Goal: Task Accomplishment & Management: Manage account settings

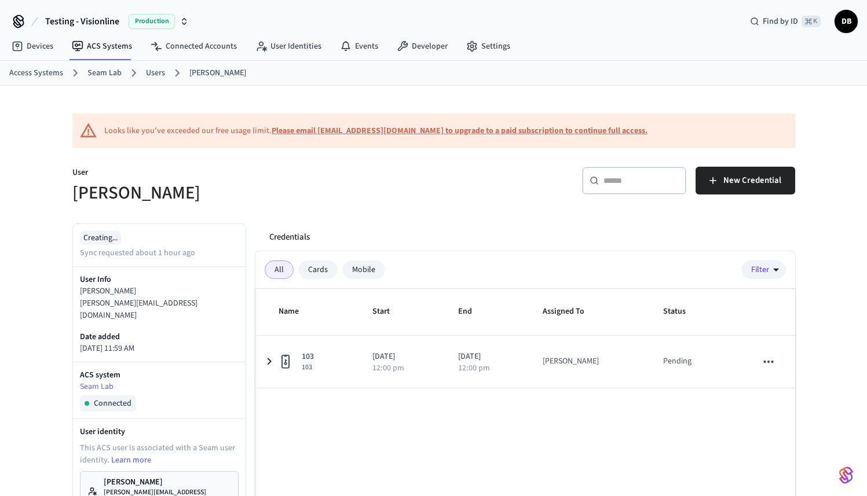
scroll to position [70, 0]
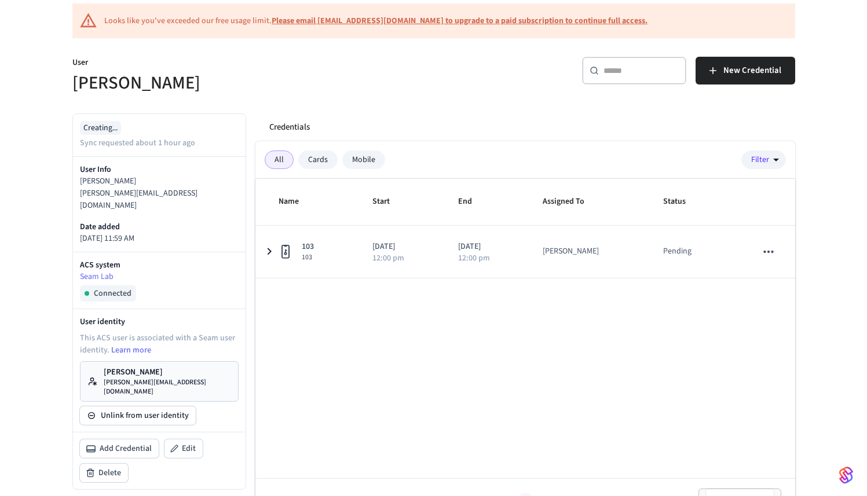
scroll to position [135, 0]
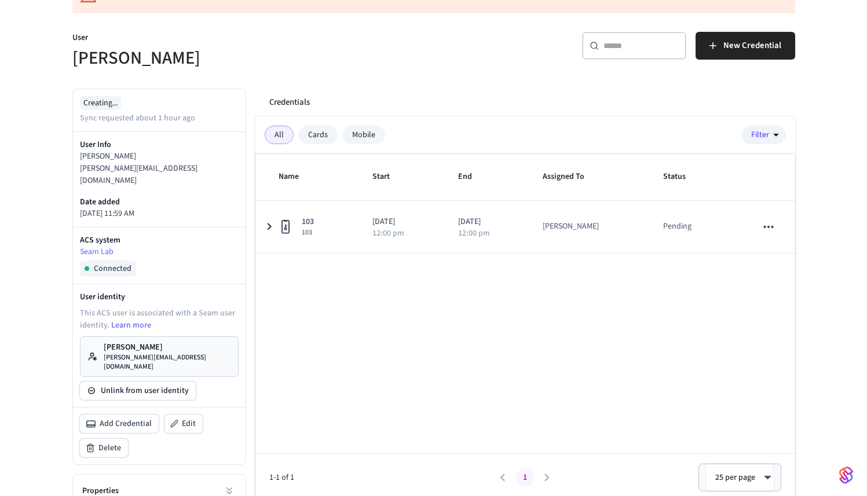
click at [153, 336] on link "[PERSON_NAME] [PERSON_NAME][EMAIL_ADDRESS][DOMAIN_NAME]" at bounding box center [159, 356] width 159 height 41
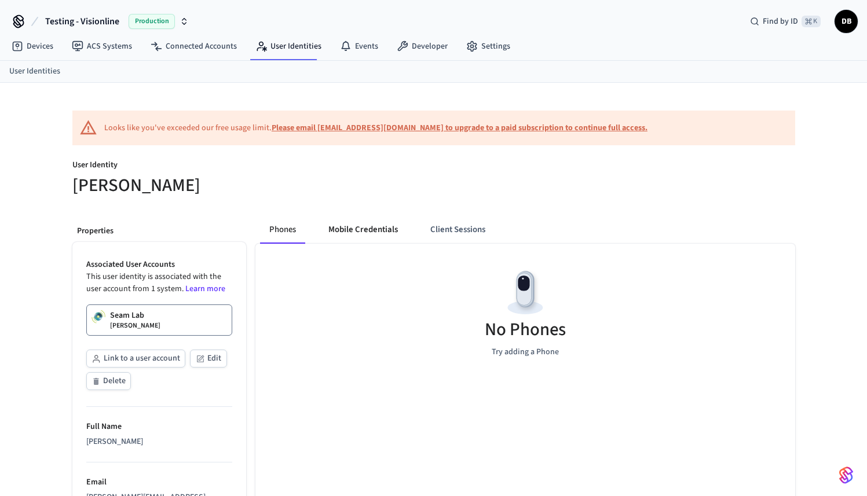
click at [359, 236] on button "Mobile Credentials" at bounding box center [363, 230] width 88 height 28
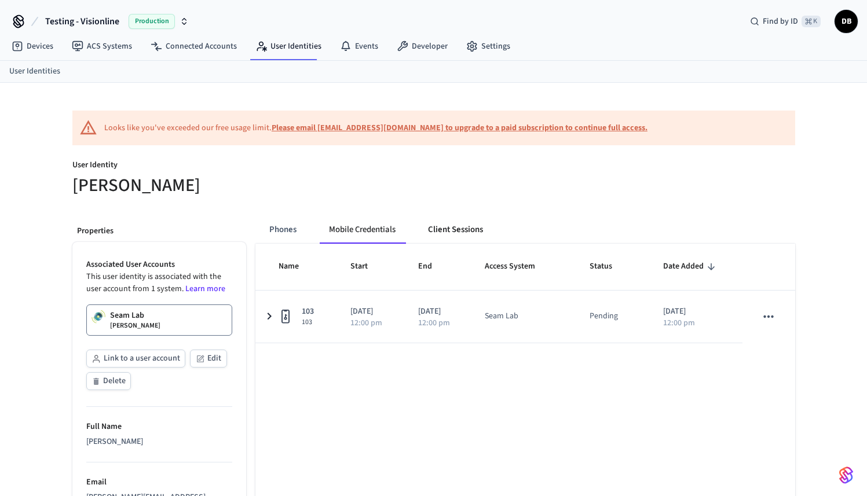
click at [460, 232] on button "Client Sessions" at bounding box center [456, 230] width 74 height 28
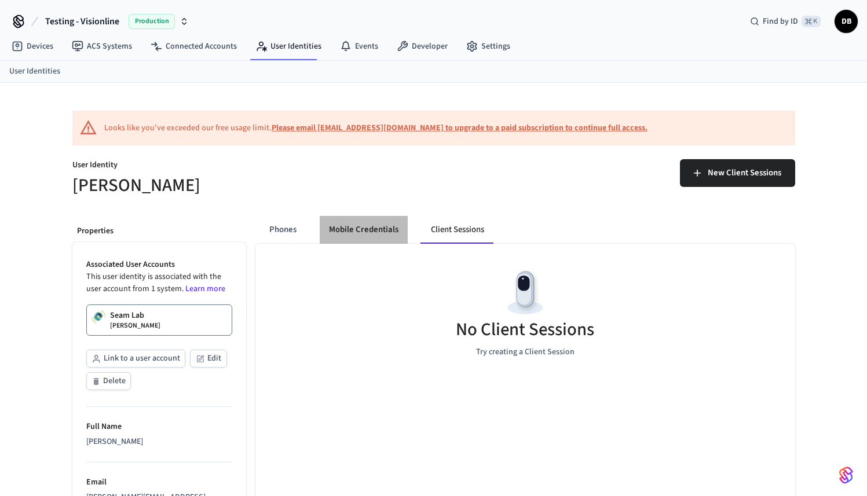
click at [397, 233] on button "Mobile Credentials" at bounding box center [364, 230] width 88 height 28
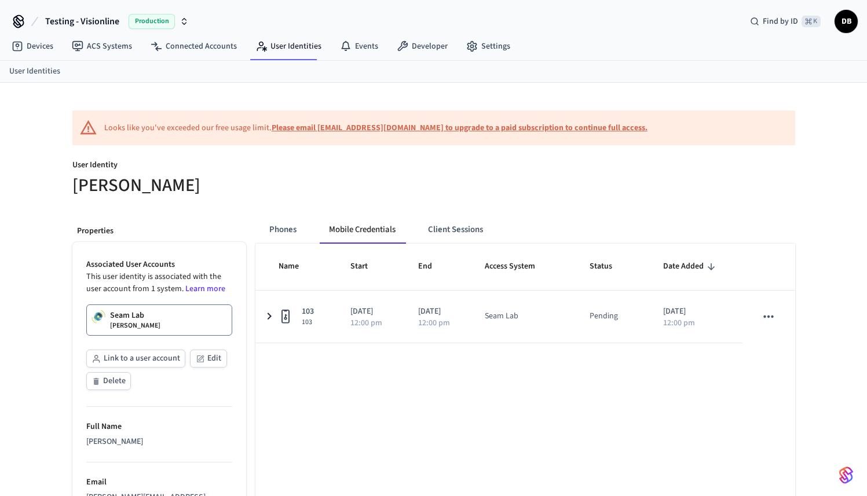
drag, startPoint x: 397, startPoint y: 233, endPoint x: 307, endPoint y: 232, distance: 89.8
click at [307, 232] on div "Phones Mobile Credentials Client Sessions" at bounding box center [383, 230] width 246 height 28
click at [298, 228] on button "Phones" at bounding box center [283, 230] width 46 height 28
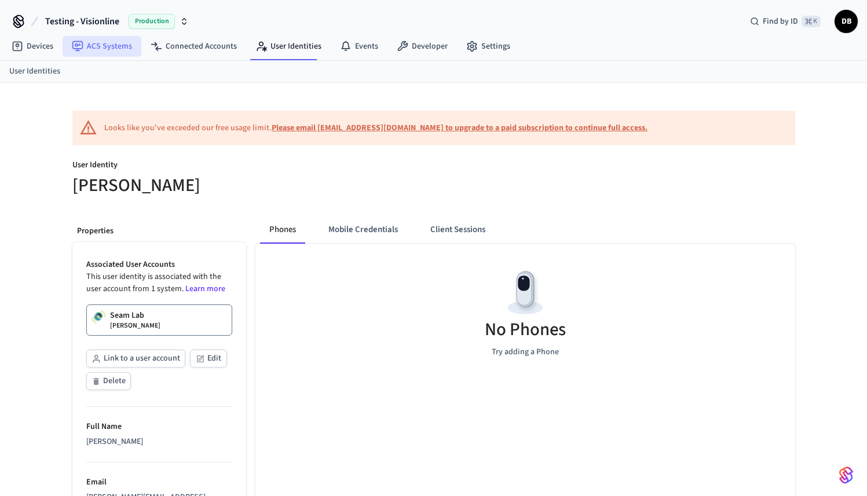
click at [112, 47] on link "ACS Systems" at bounding box center [102, 46] width 79 height 21
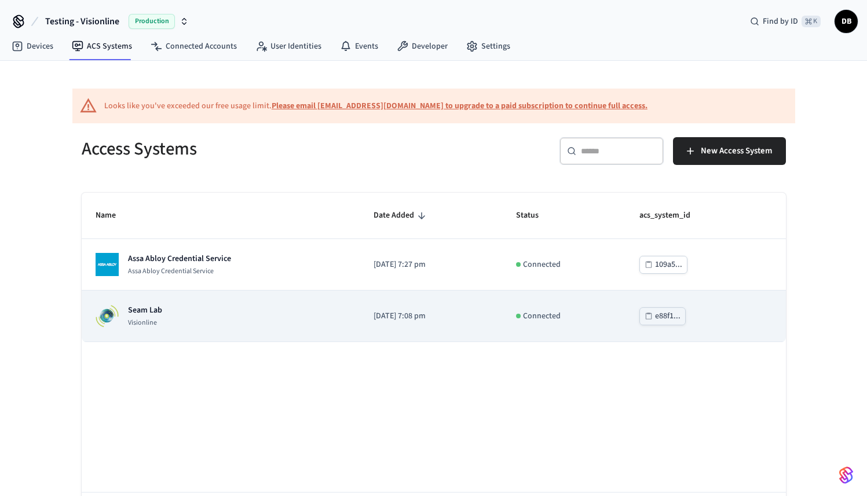
click at [163, 317] on div "Seam Lab Visionline" at bounding box center [221, 316] width 251 height 23
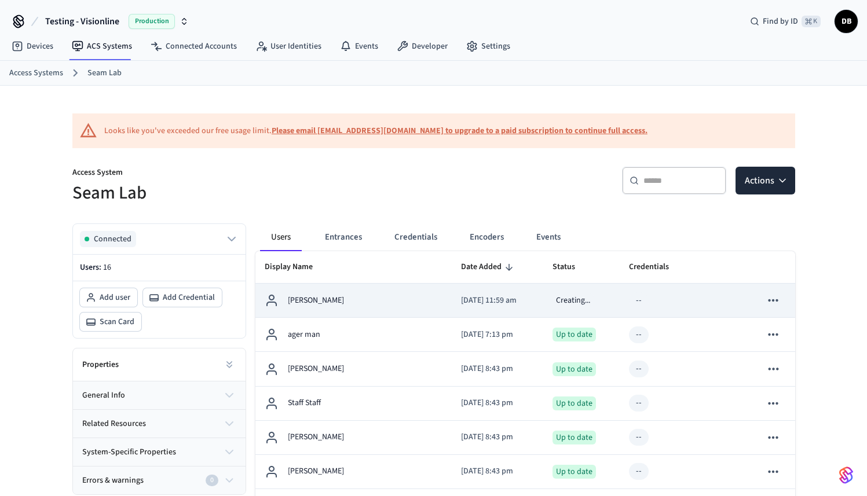
click at [403, 303] on div "[PERSON_NAME]" at bounding box center [354, 301] width 178 height 14
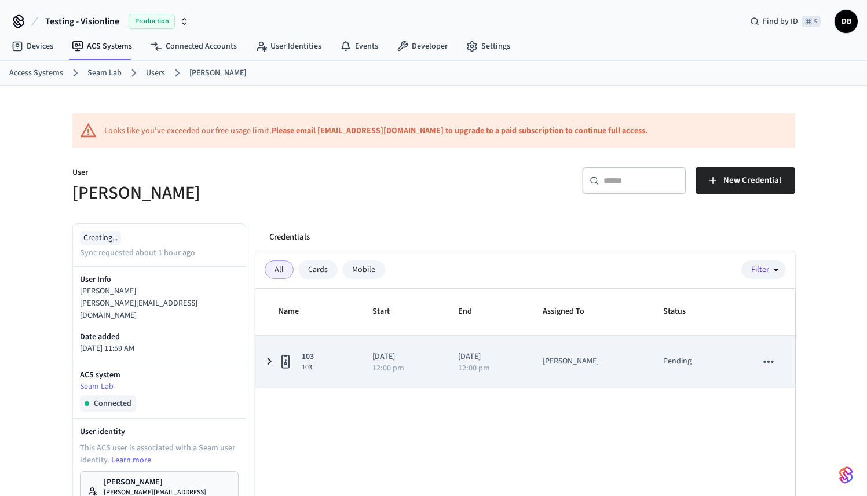
click at [703, 367] on div "Pending" at bounding box center [695, 362] width 65 height 12
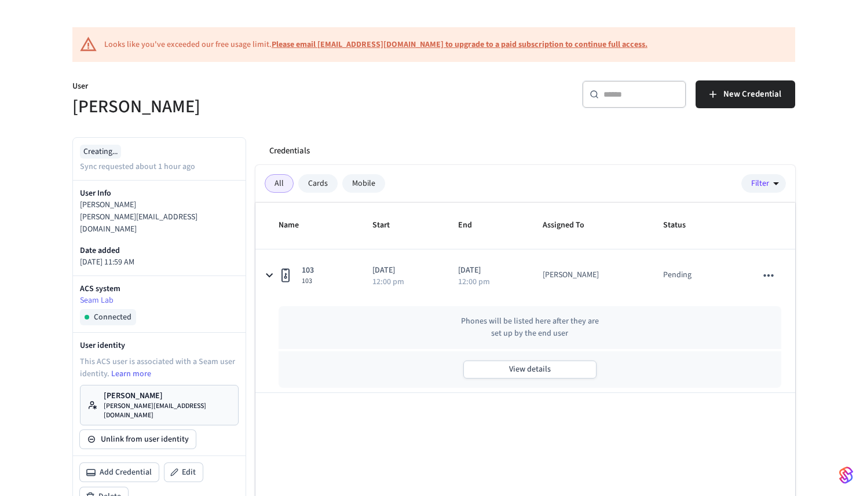
scroll to position [94, 0]
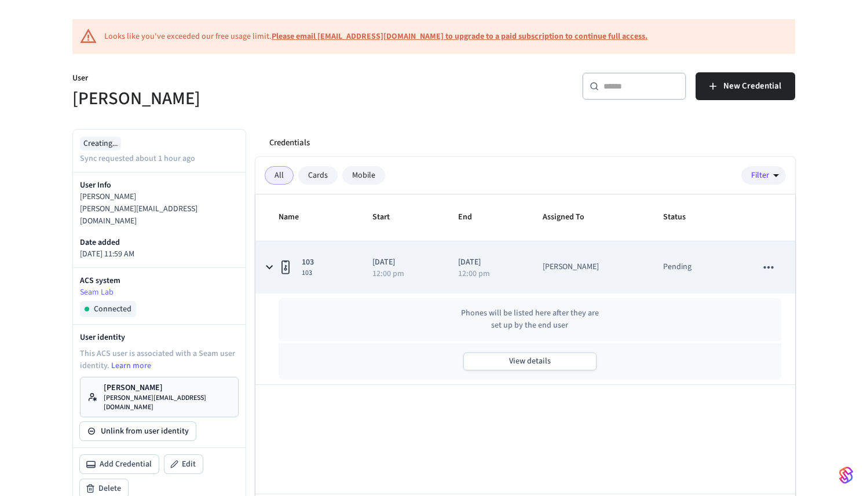
click at [308, 276] on span "103" at bounding box center [308, 273] width 12 height 9
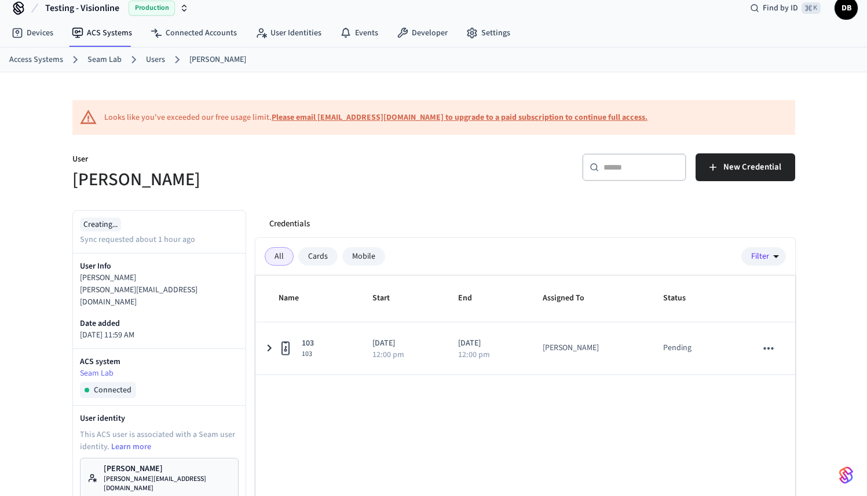
scroll to position [14, 0]
drag, startPoint x: 298, startPoint y: 36, endPoint x: 349, endPoint y: 52, distance: 53.9
click at [298, 36] on link "User Identities" at bounding box center [288, 32] width 85 height 21
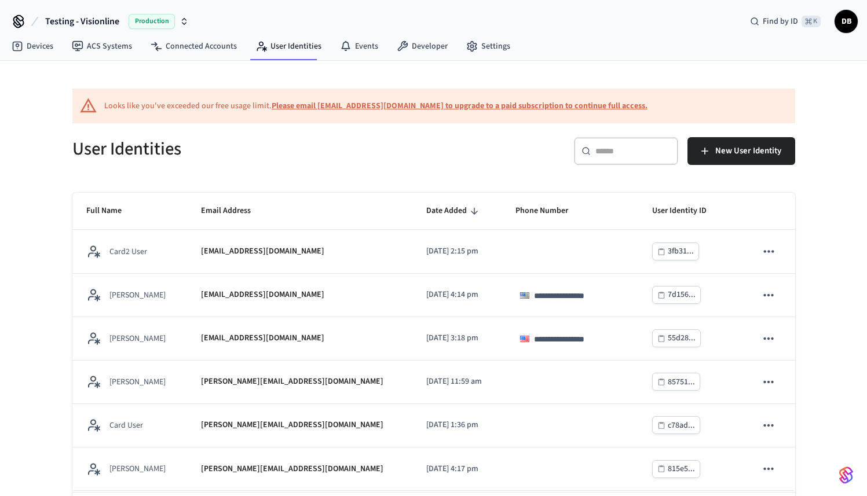
click at [593, 160] on div "​ ​" at bounding box center [626, 151] width 104 height 28
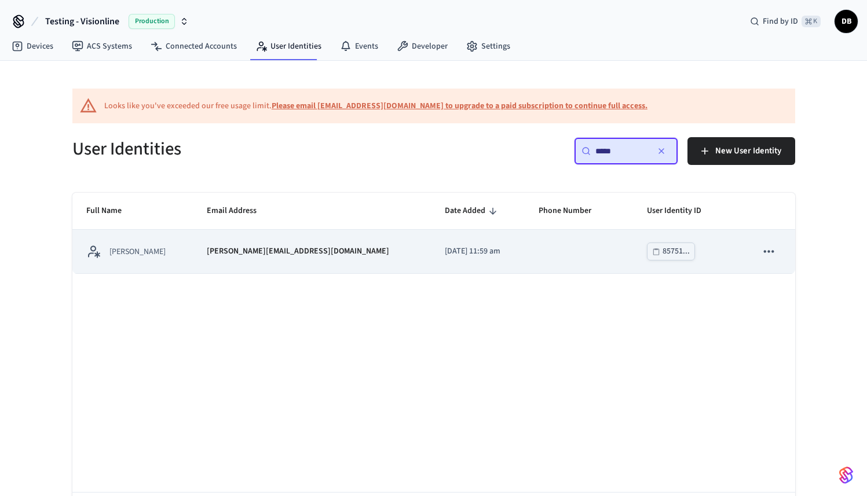
type input "*****"
click at [472, 269] on td "[DATE] 11:59 am" at bounding box center [478, 251] width 94 height 43
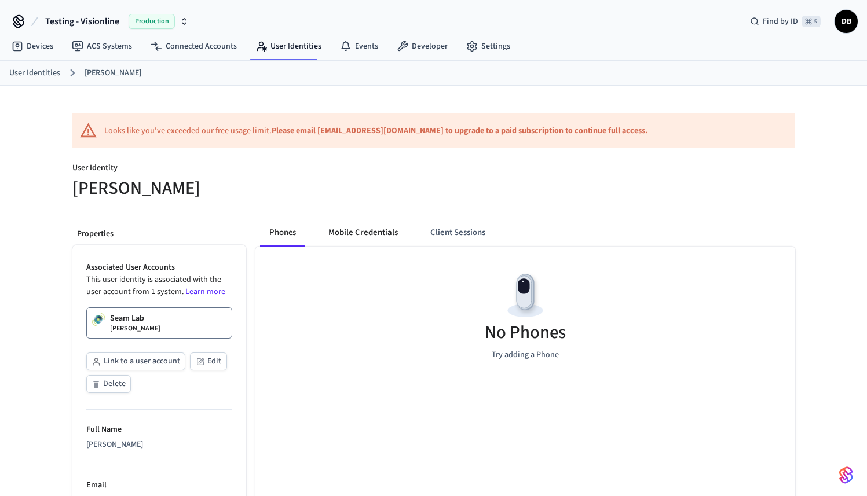
click at [399, 229] on button "Mobile Credentials" at bounding box center [363, 233] width 88 height 28
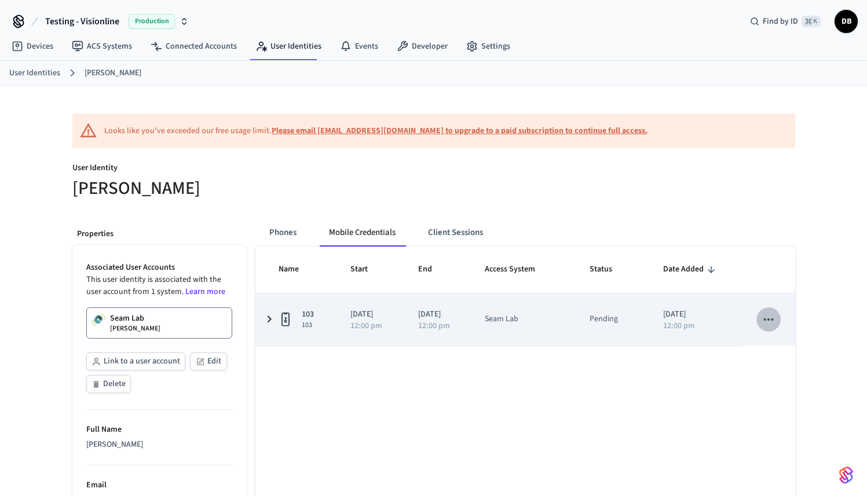
click at [775, 323] on icon "sticky table" at bounding box center [768, 319] width 15 height 15
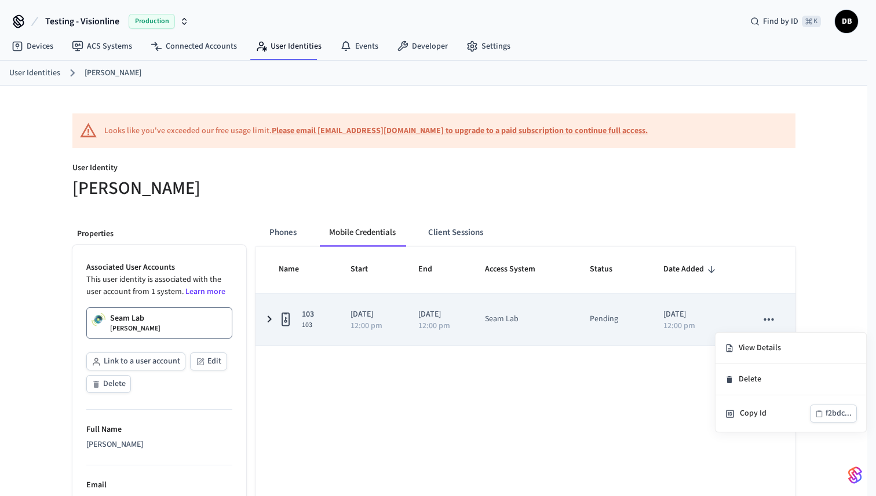
click at [775, 323] on div at bounding box center [438, 248] width 876 height 496
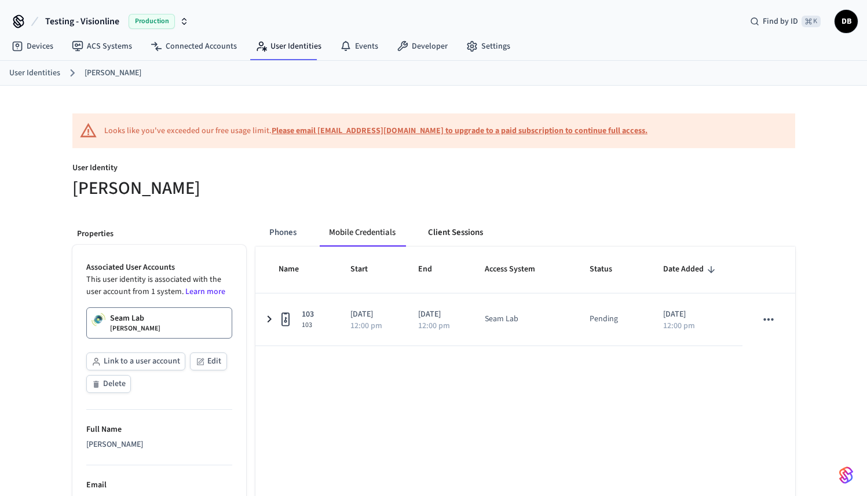
click at [481, 245] on button "Client Sessions" at bounding box center [456, 233] width 74 height 28
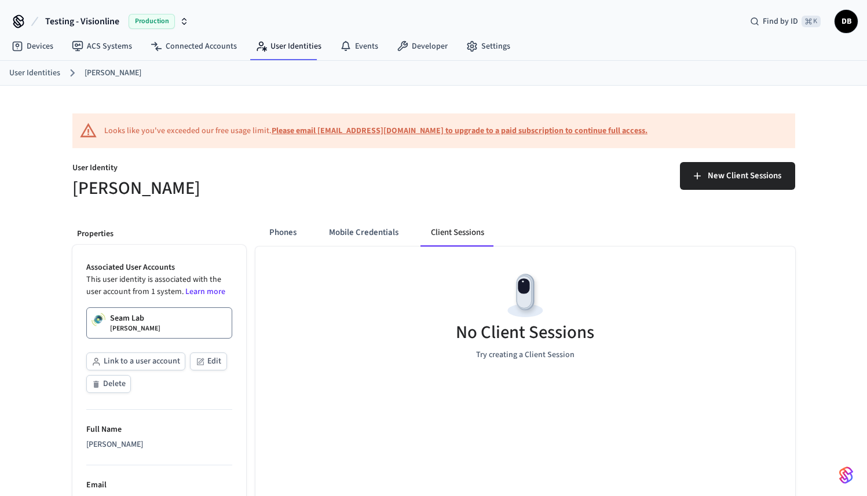
click at [740, 139] on div "Looks like you've exceeded our free usage limit. Please email [EMAIL_ADDRESS][D…" at bounding box center [433, 130] width 723 height 35
click at [741, 168] on button "New Client Sessions" at bounding box center [737, 176] width 115 height 28
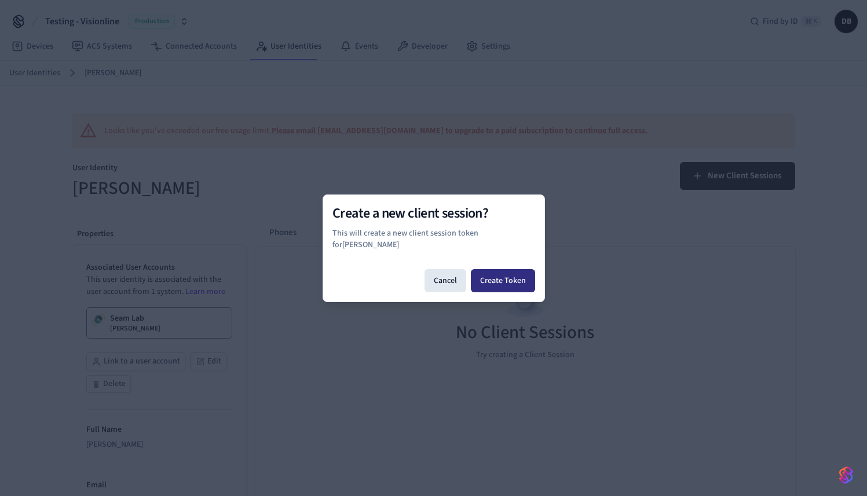
click at [528, 278] on button "Create Token" at bounding box center [503, 280] width 64 height 23
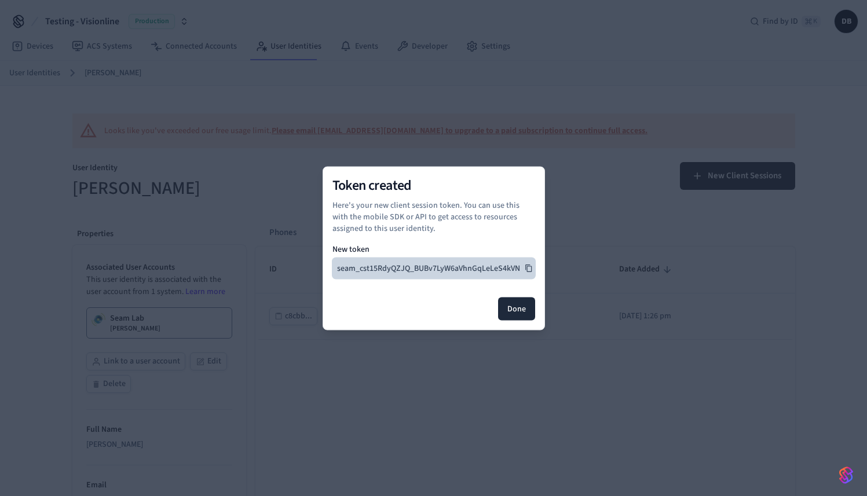
click at [438, 267] on button "seam_cst15RdyQZJQ_BUBv7LyW6aVhnGqLeLeS4kVN" at bounding box center [433, 268] width 203 height 21
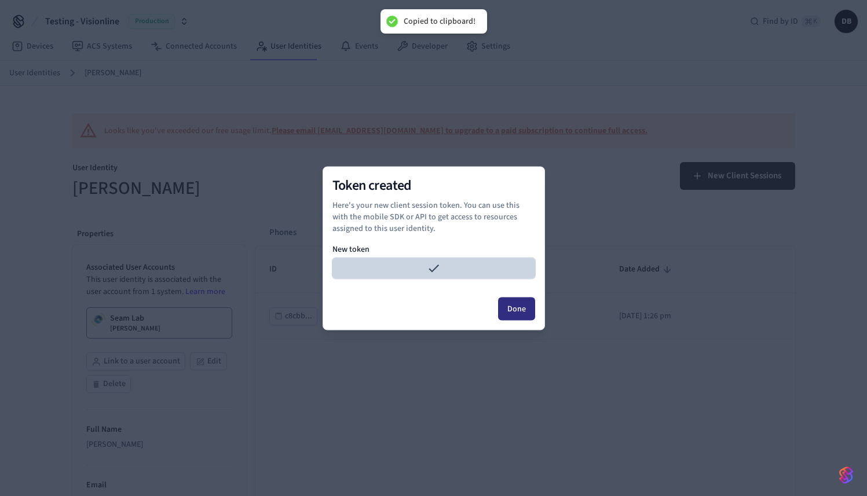
click at [521, 315] on button "Done" at bounding box center [516, 308] width 37 height 23
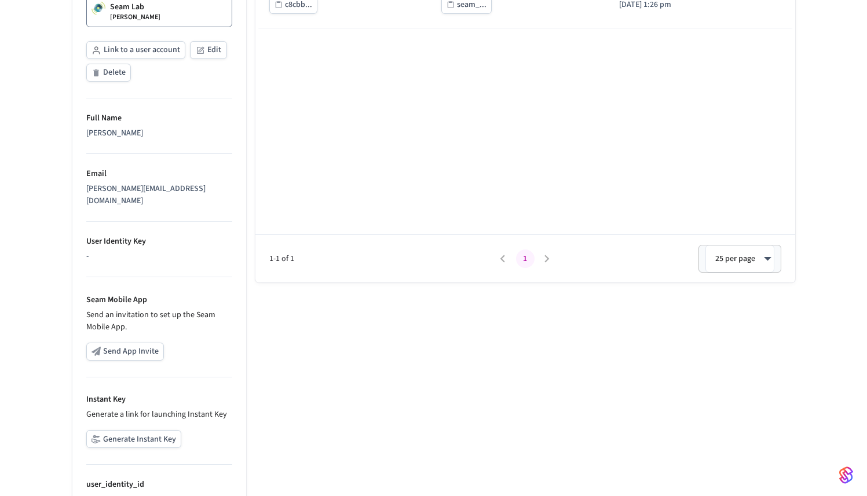
scroll to position [367, 0]
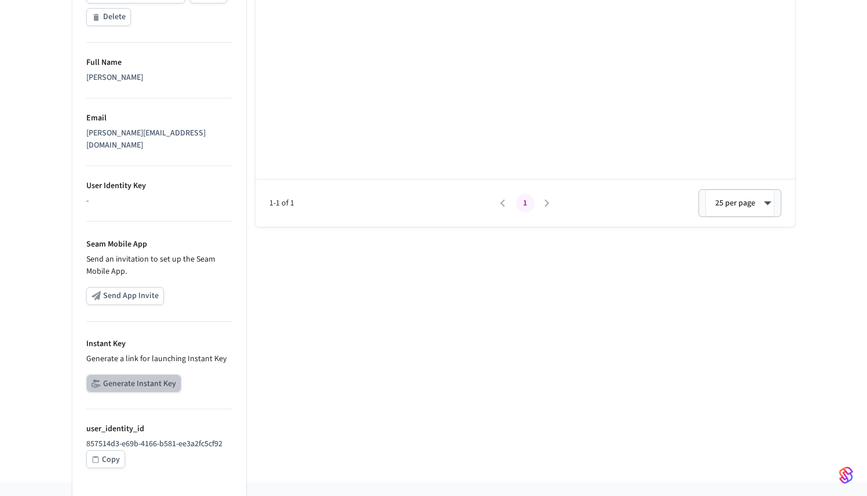
click at [148, 375] on button "Generate Instant Key" at bounding box center [133, 384] width 95 height 18
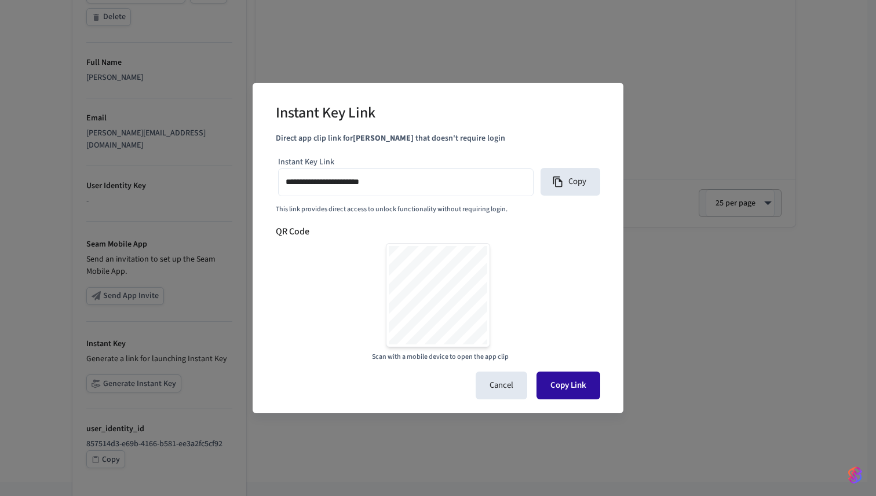
click at [547, 378] on button "Copy Link" at bounding box center [568, 386] width 64 height 28
type input "**********"
click at [503, 396] on button "Cancel" at bounding box center [501, 386] width 52 height 28
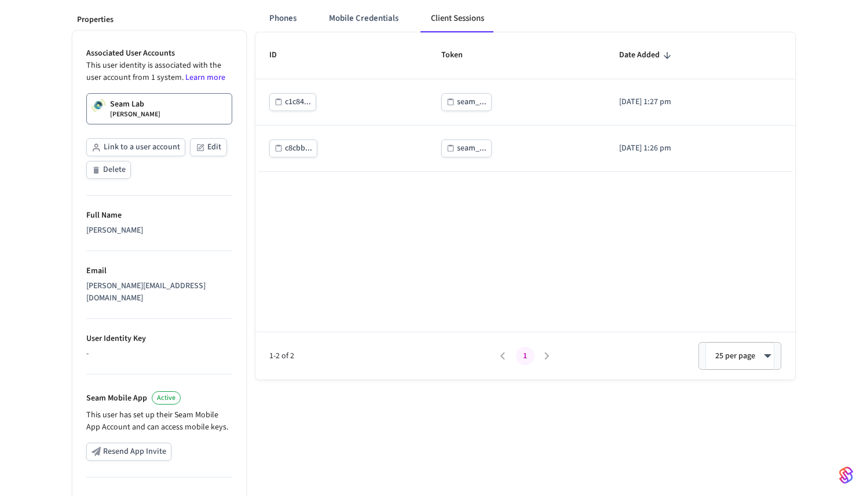
scroll to position [0, 0]
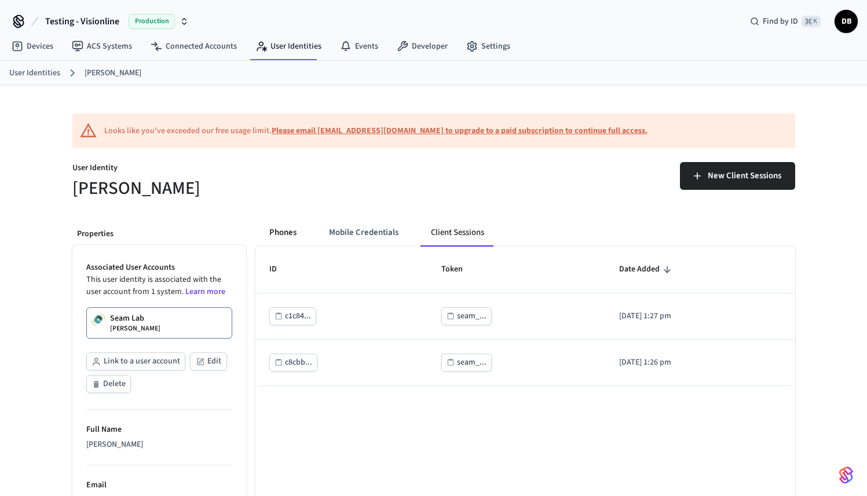
click at [283, 228] on button "Phones" at bounding box center [283, 233] width 46 height 28
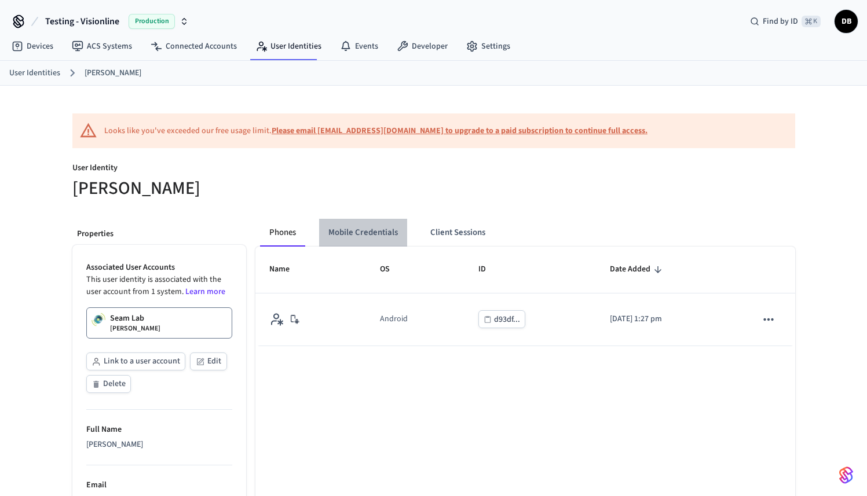
click at [349, 230] on button "Mobile Credentials" at bounding box center [363, 233] width 88 height 28
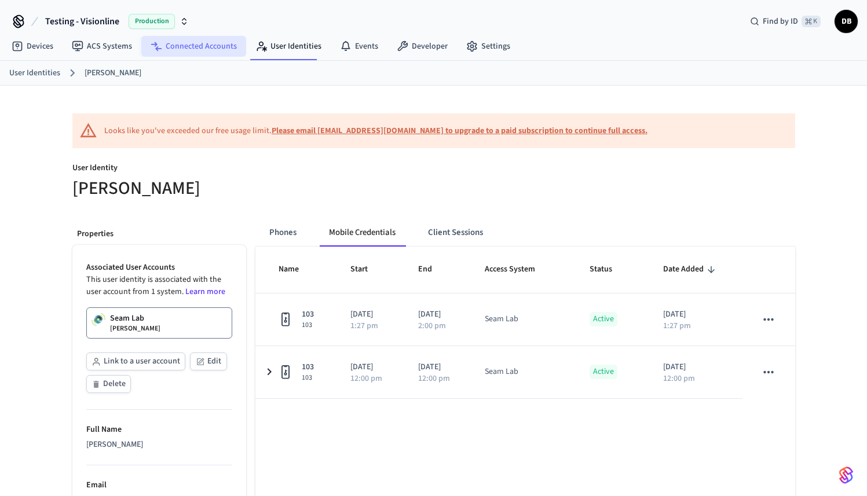
click at [162, 46] on link "Connected Accounts" at bounding box center [193, 46] width 105 height 21
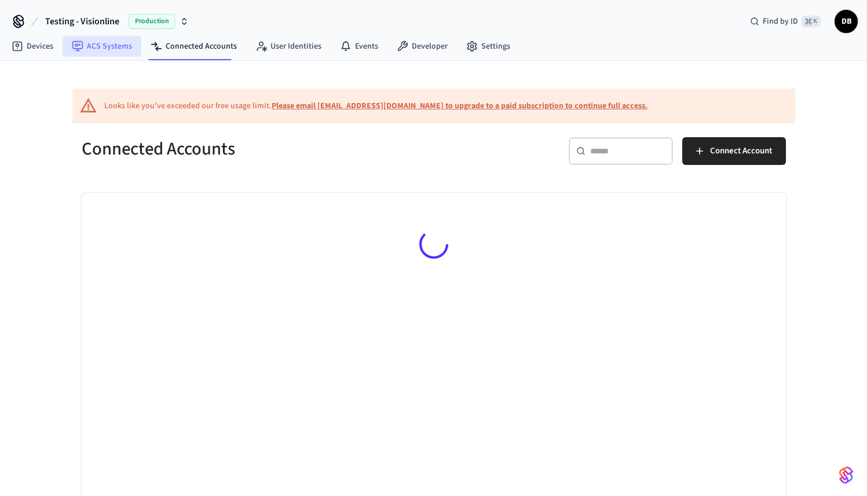
click at [112, 51] on link "ACS Systems" at bounding box center [102, 46] width 79 height 21
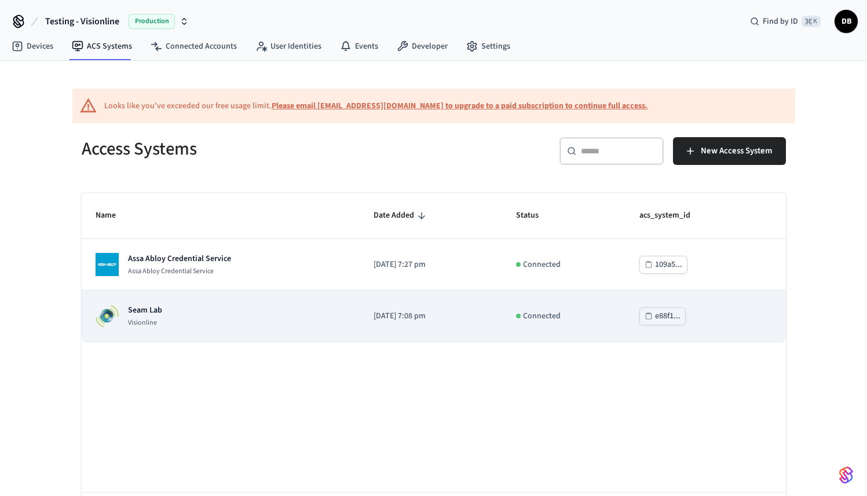
click at [126, 305] on div "Seam Lab Visionline" at bounding box center [129, 316] width 67 height 23
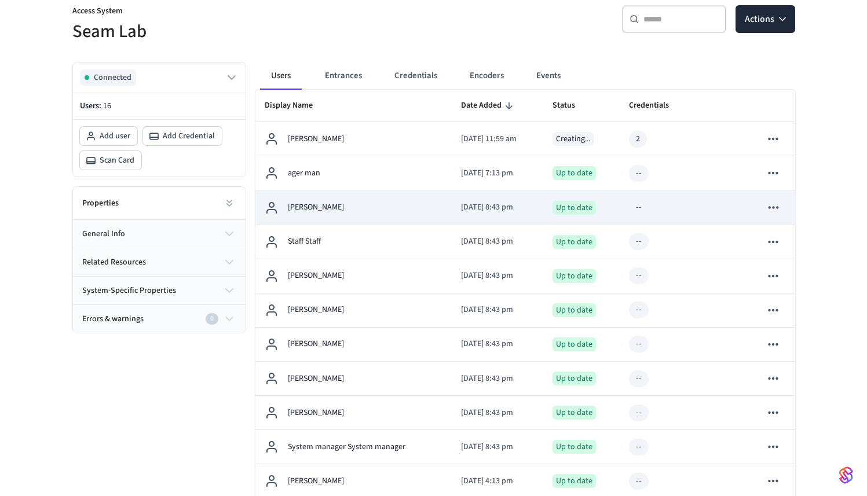
scroll to position [160, 0]
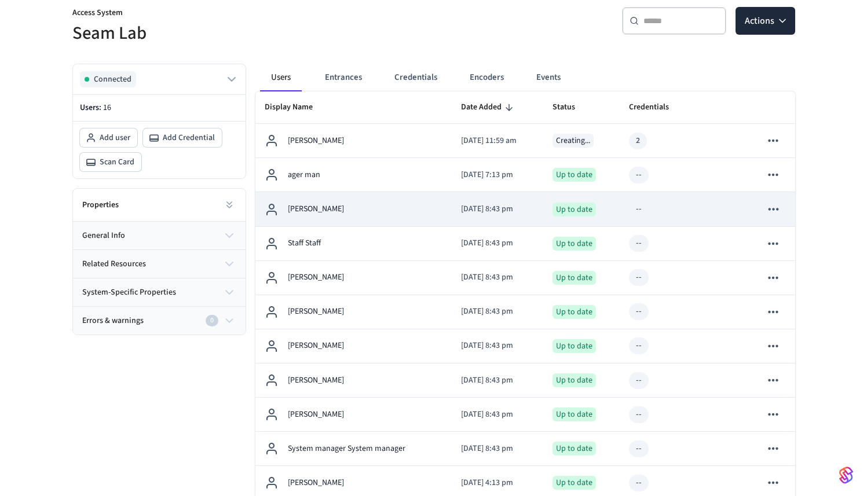
click at [409, 222] on td "[PERSON_NAME]" at bounding box center [353, 209] width 196 height 34
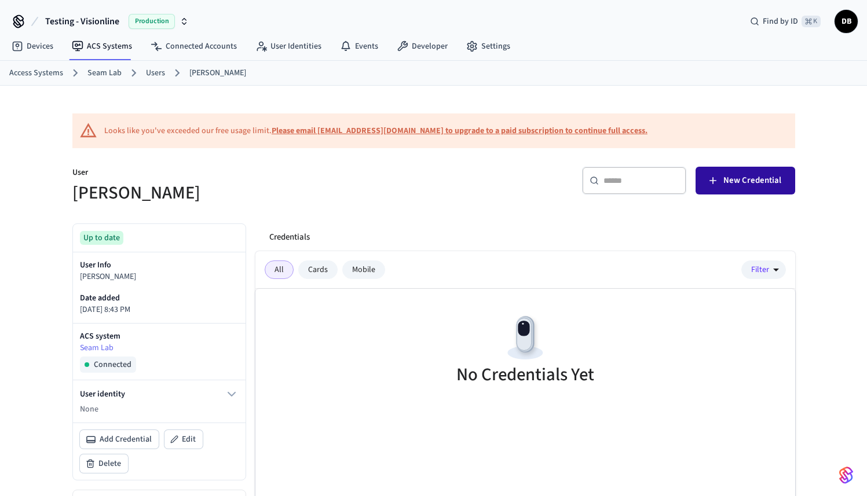
click at [726, 186] on span "New Credential" at bounding box center [752, 180] width 58 height 15
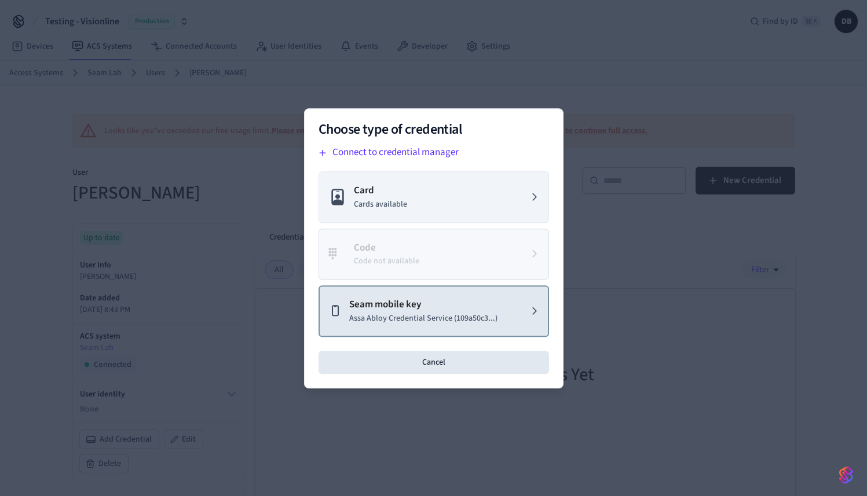
click at [459, 316] on p "Assa Abloy Credential Service (109a50c3...)" at bounding box center [423, 318] width 148 height 12
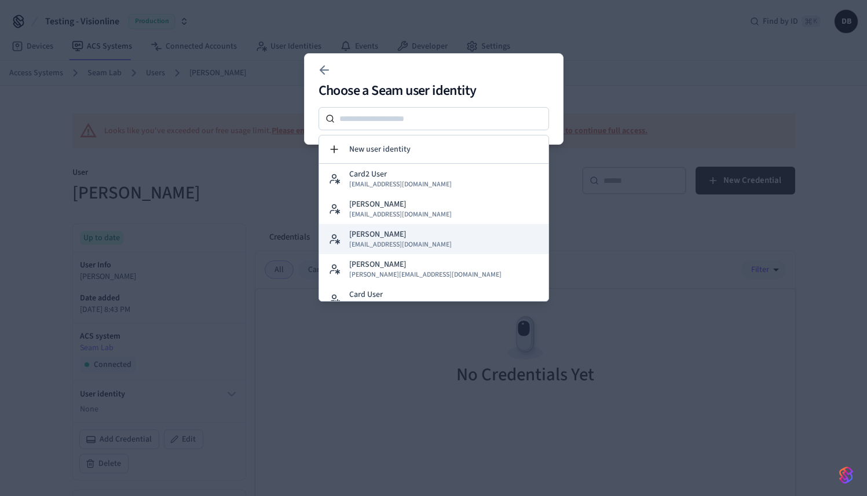
click at [464, 237] on button "Collin Wirkus collin@getseam.com" at bounding box center [433, 239] width 229 height 30
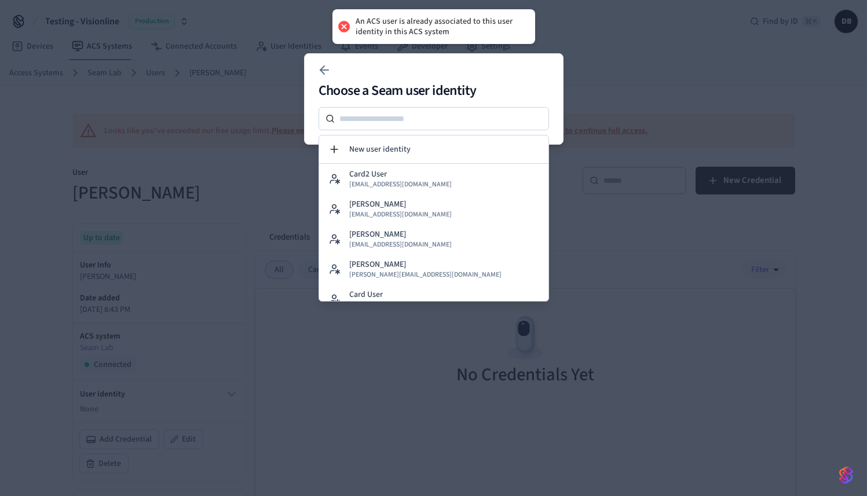
click at [651, 241] on div at bounding box center [433, 248] width 867 height 496
click at [598, 122] on div at bounding box center [433, 248] width 867 height 496
click at [325, 75] on icon at bounding box center [324, 70] width 14 height 14
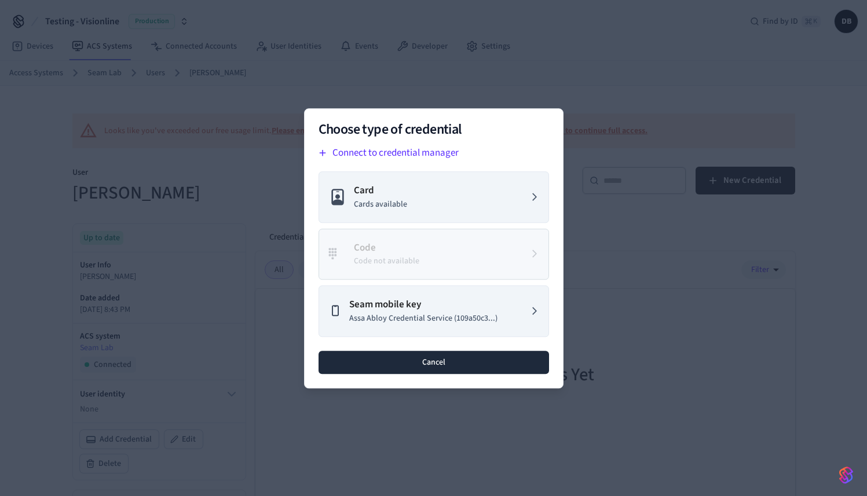
click at [440, 356] on button "Cancel" at bounding box center [433, 361] width 230 height 23
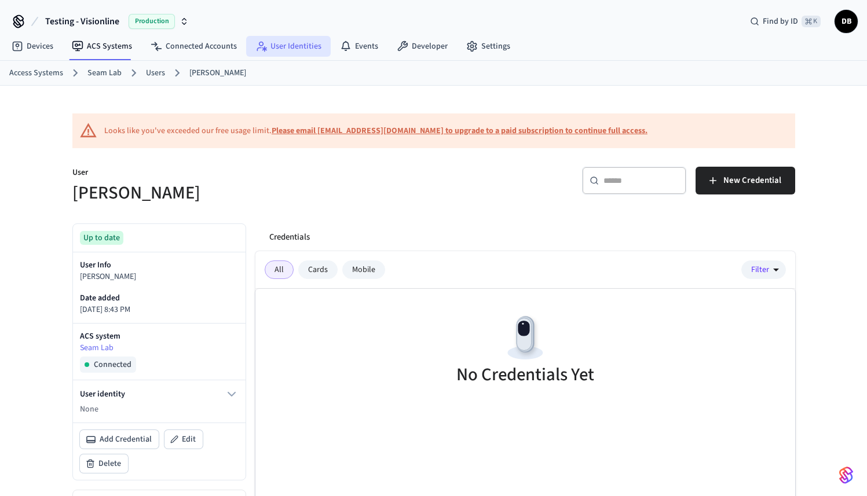
click at [313, 52] on link "User Identities" at bounding box center [288, 46] width 85 height 21
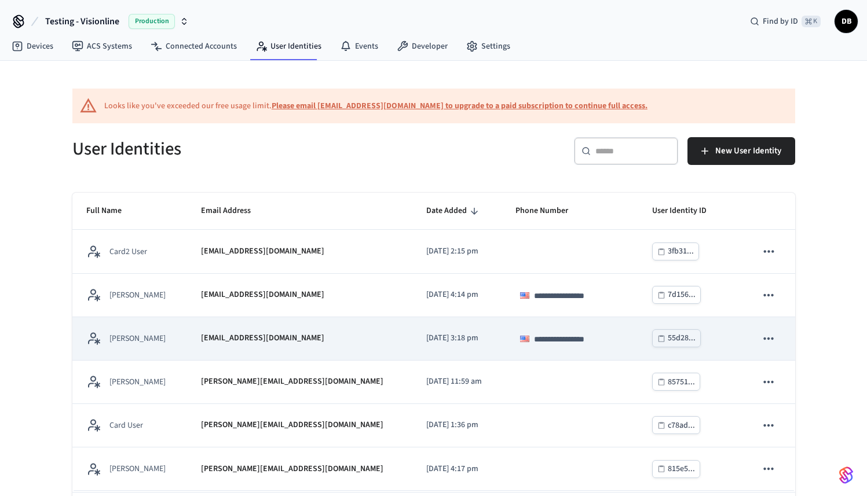
click at [173, 333] on div "[PERSON_NAME]" at bounding box center [129, 338] width 87 height 14
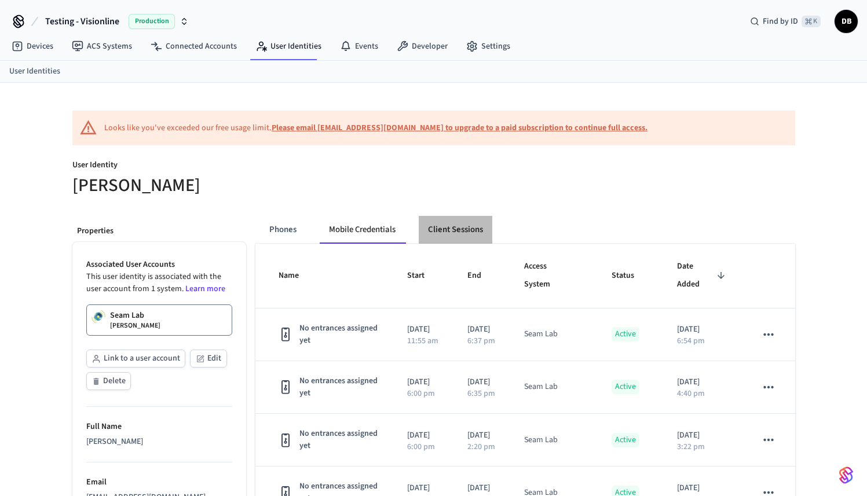
click at [463, 233] on button "Client Sessions" at bounding box center [456, 230] width 74 height 28
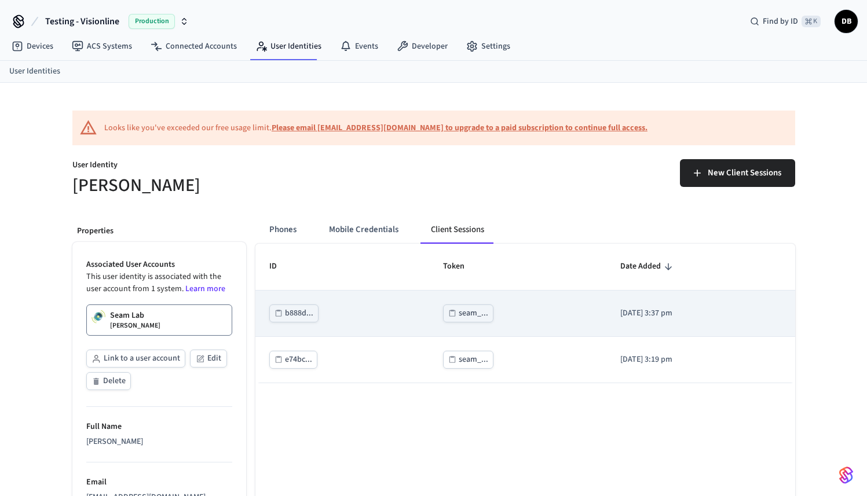
click at [470, 312] on div "seam_..." at bounding box center [474, 313] width 30 height 14
click at [462, 312] on div "seam_..." at bounding box center [474, 313] width 30 height 14
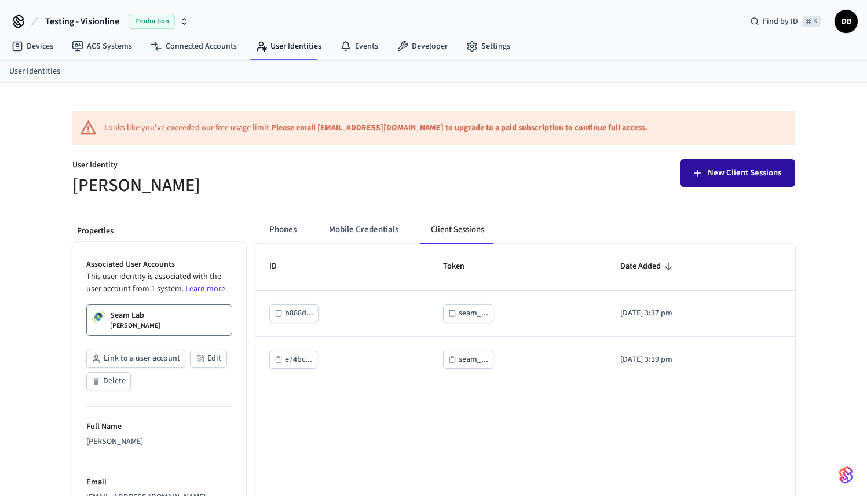
click at [730, 179] on span "New Client Sessions" at bounding box center [745, 173] width 74 height 15
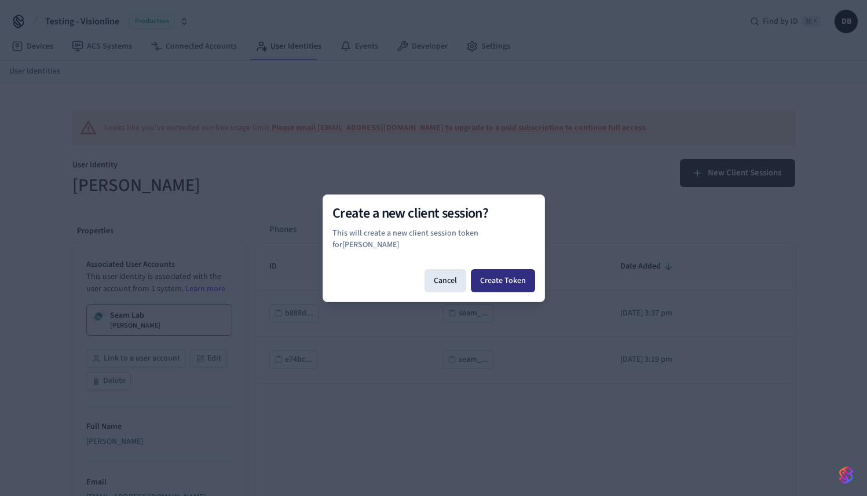
click at [504, 270] on button "Create Token" at bounding box center [503, 280] width 64 height 23
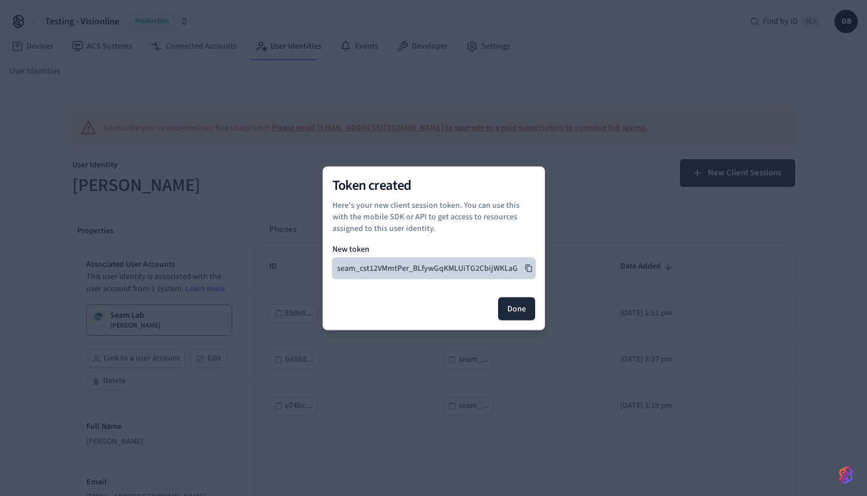
click at [497, 270] on button "seam_cst12VMmtPer_BLfywGqKMLUiTG2CbijWKLaG" at bounding box center [433, 268] width 203 height 21
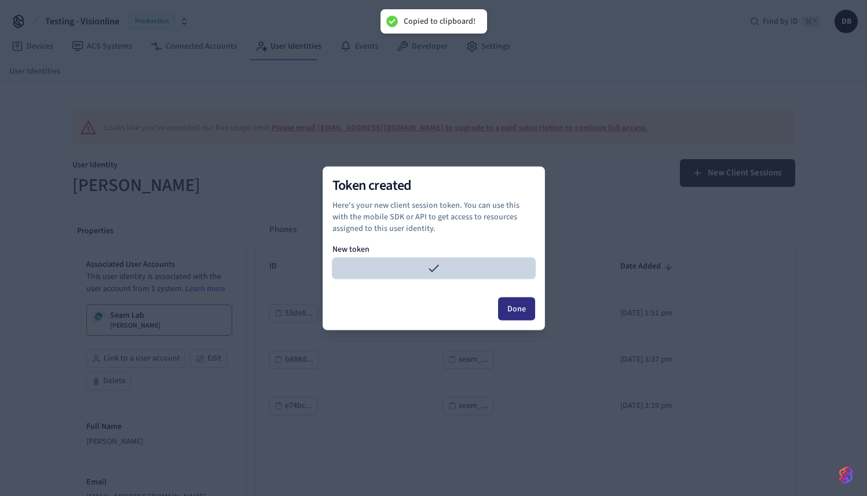
click at [521, 309] on button "Done" at bounding box center [516, 308] width 37 height 23
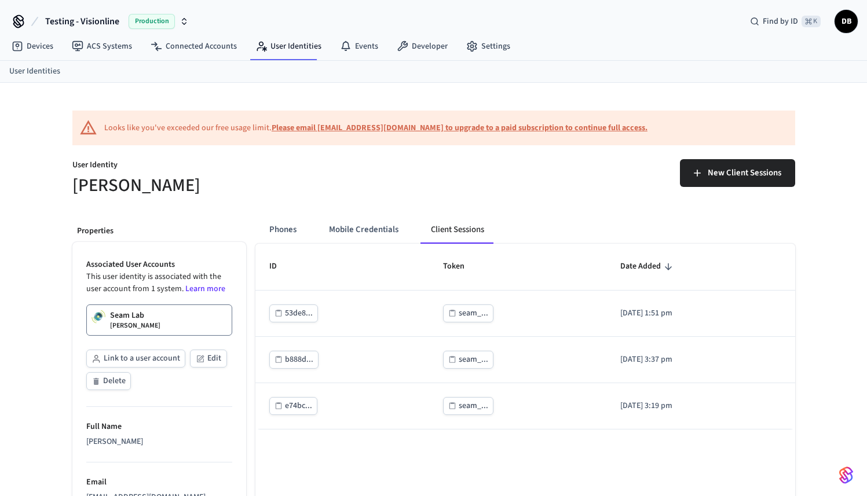
click at [122, 24] on button "Testing - Visionline Production" at bounding box center [117, 21] width 151 height 24
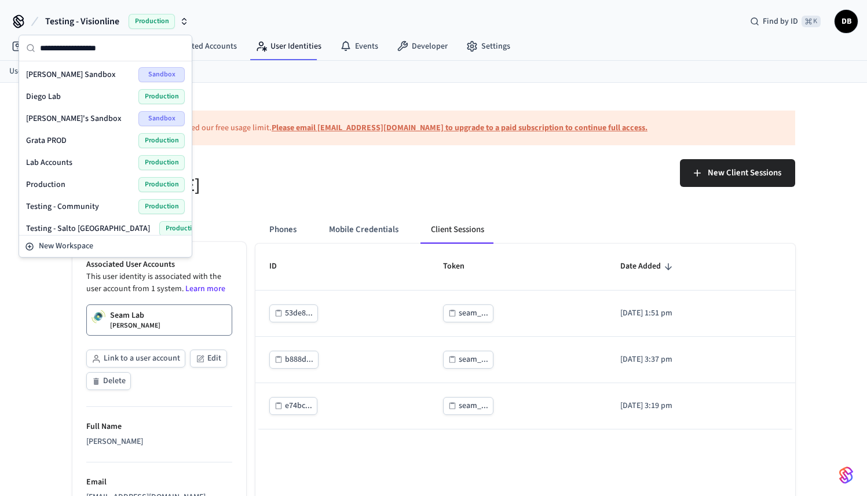
click at [55, 160] on span "Lab Accounts" at bounding box center [49, 163] width 46 height 12
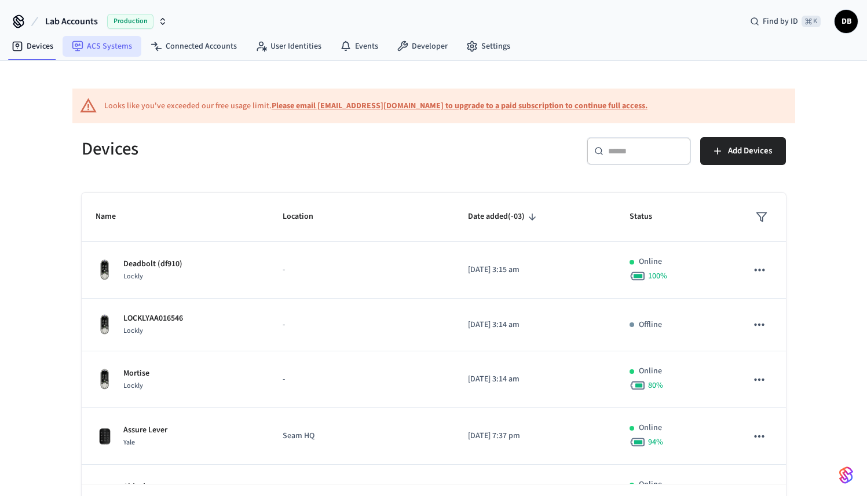
click at [110, 52] on link "ACS Systems" at bounding box center [102, 46] width 79 height 21
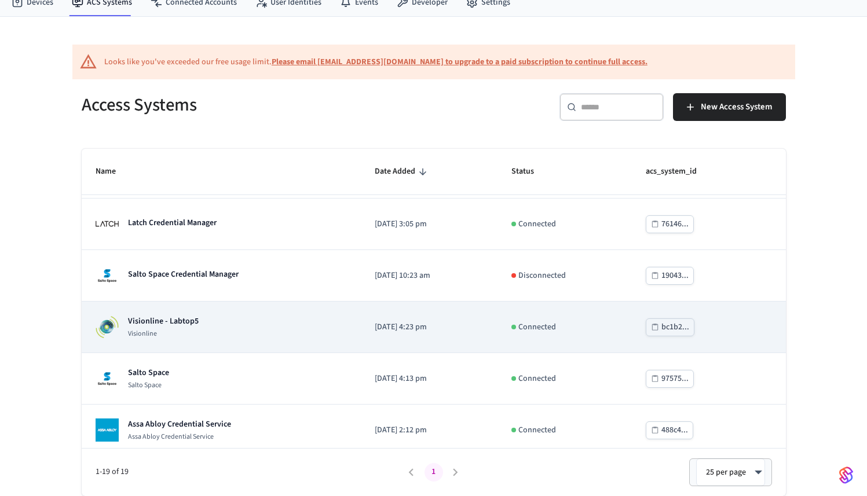
scroll to position [558, 0]
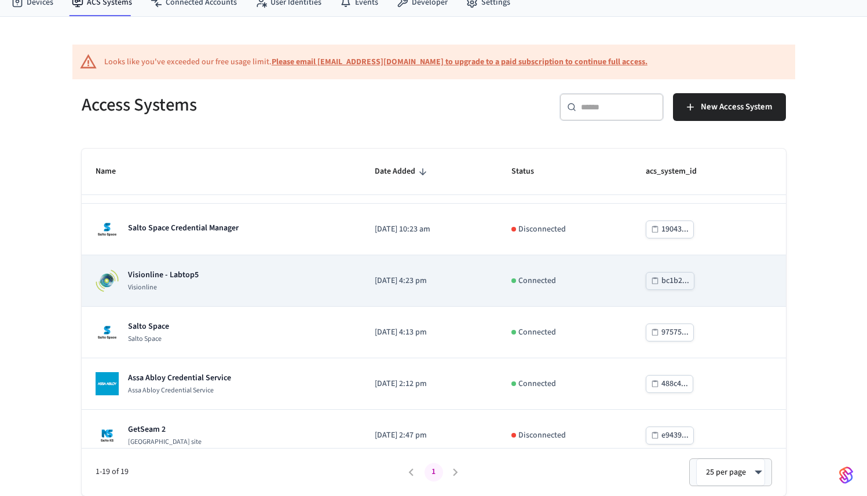
click at [210, 273] on div "Visionline - Labtop5 Visionline" at bounding box center [222, 280] width 252 height 23
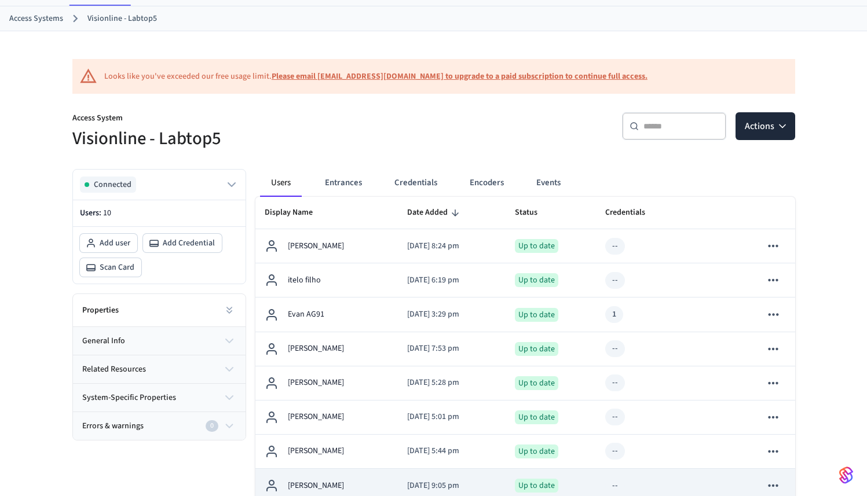
scroll to position [41, 0]
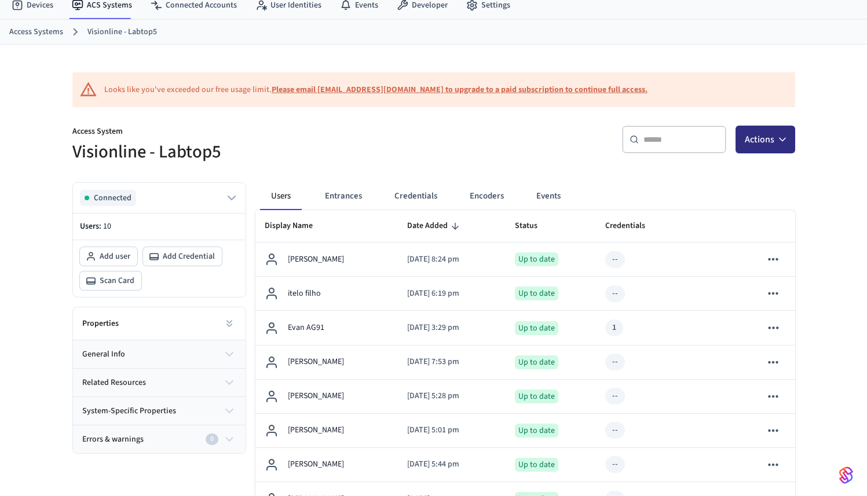
click at [772, 143] on button "Actions" at bounding box center [765, 140] width 60 height 28
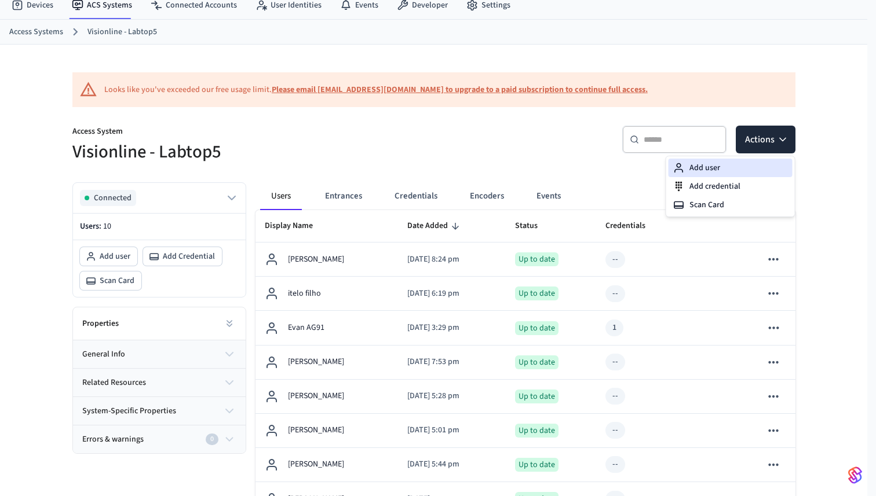
click at [759, 171] on div "Add user" at bounding box center [730, 168] width 124 height 19
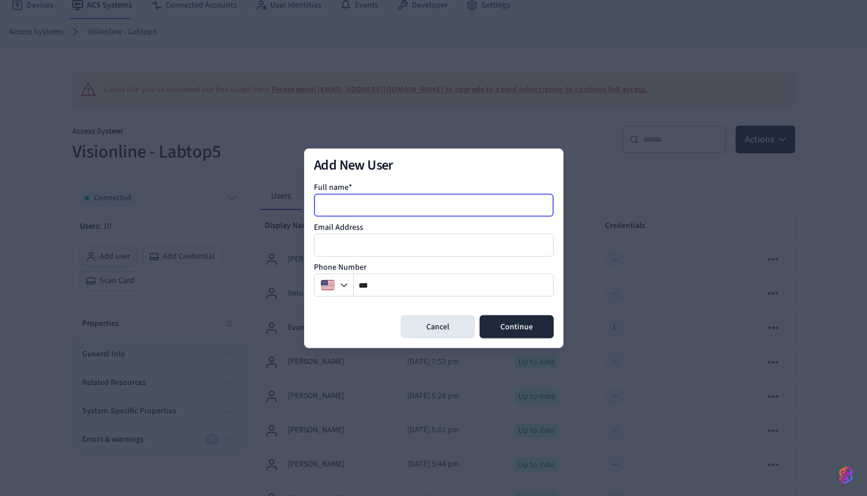
click at [344, 206] on input at bounding box center [434, 205] width 239 height 14
type input "**********"
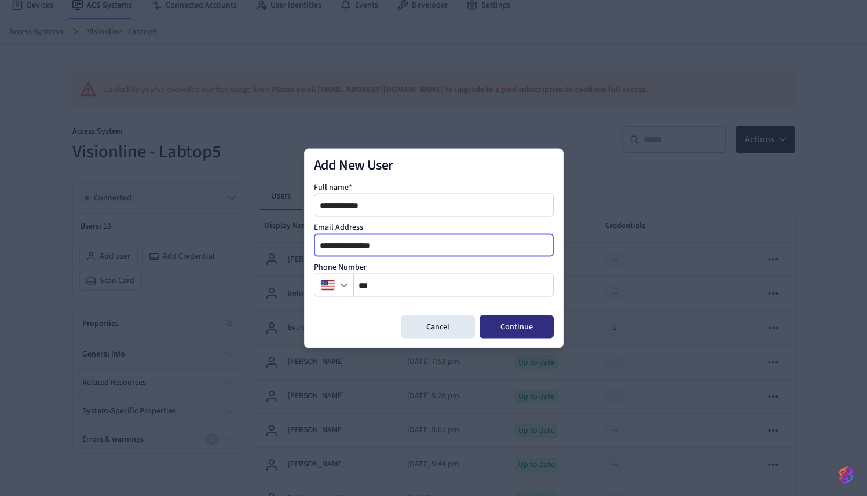
type input "**********"
click at [543, 328] on button "Continue" at bounding box center [516, 326] width 74 height 23
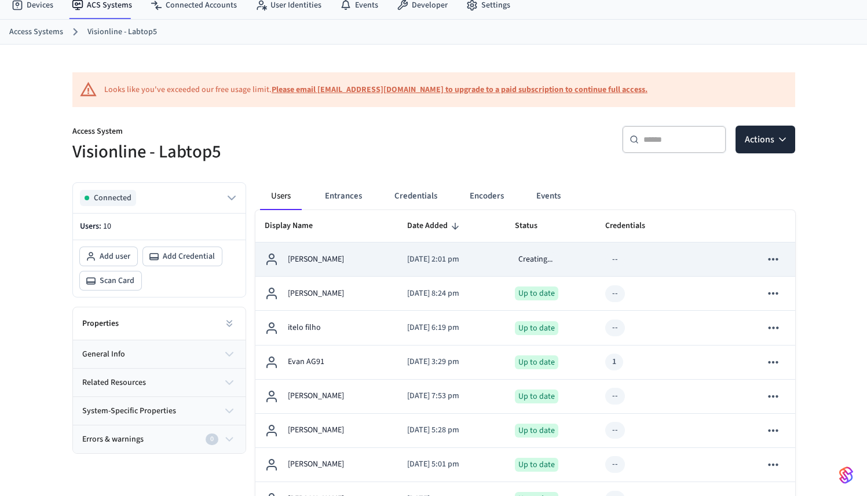
click at [345, 259] on div "[PERSON_NAME]" at bounding box center [327, 259] width 124 height 14
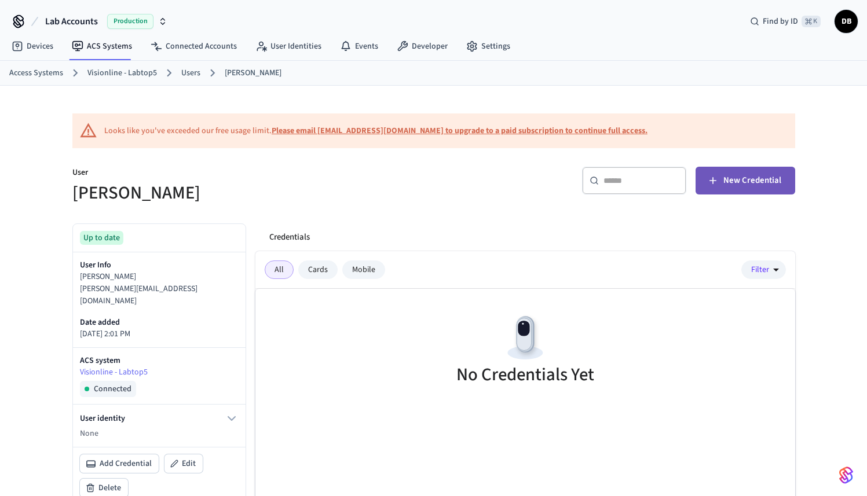
click at [736, 193] on button "New Credential" at bounding box center [745, 181] width 100 height 28
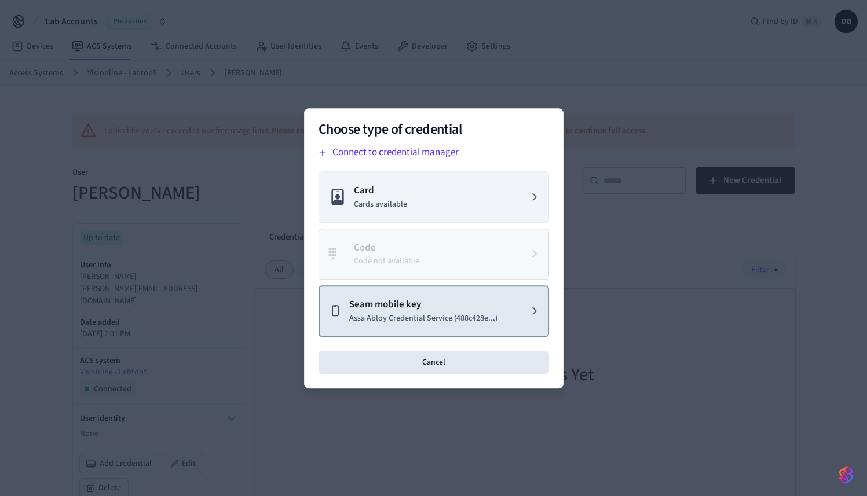
click at [449, 318] on p "Assa Abloy Credential Service (488c428e...)" at bounding box center [423, 318] width 148 height 12
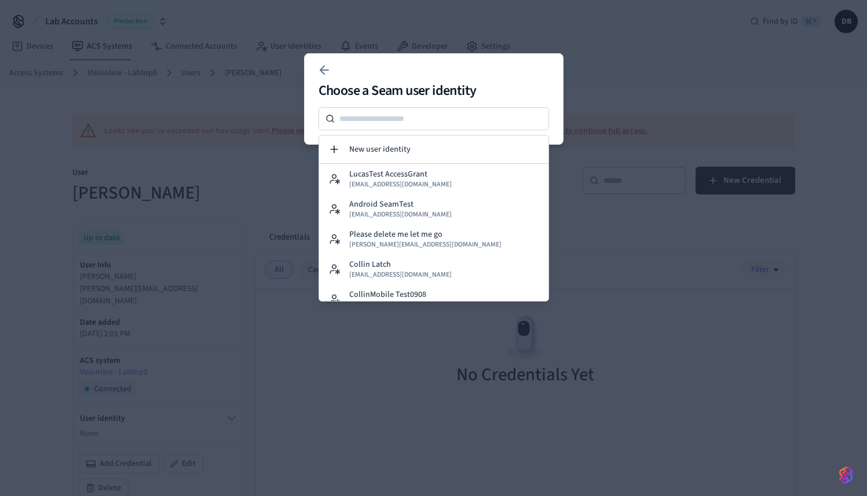
click at [454, 126] on div at bounding box center [433, 118] width 230 height 23
click at [451, 120] on input at bounding box center [442, 119] width 214 height 14
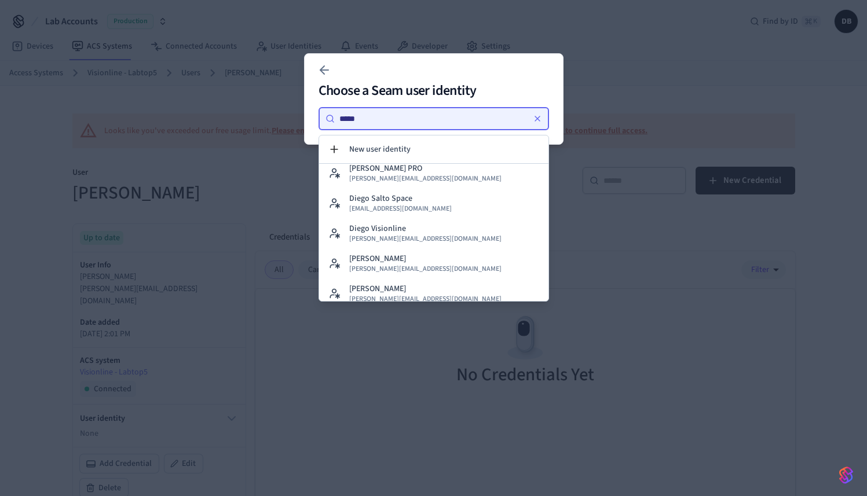
scroll to position [97, 0]
type input "*****"
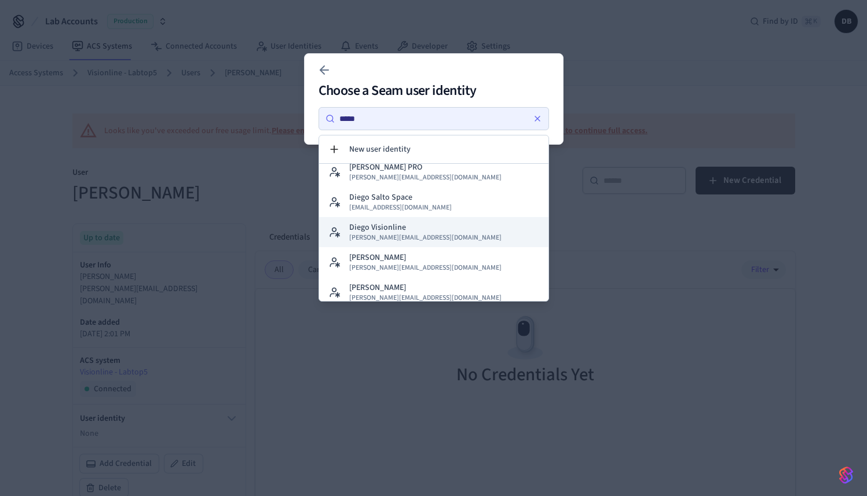
click at [426, 227] on div "Diego Visionline diego+visionline@getseam.com" at bounding box center [425, 232] width 152 height 21
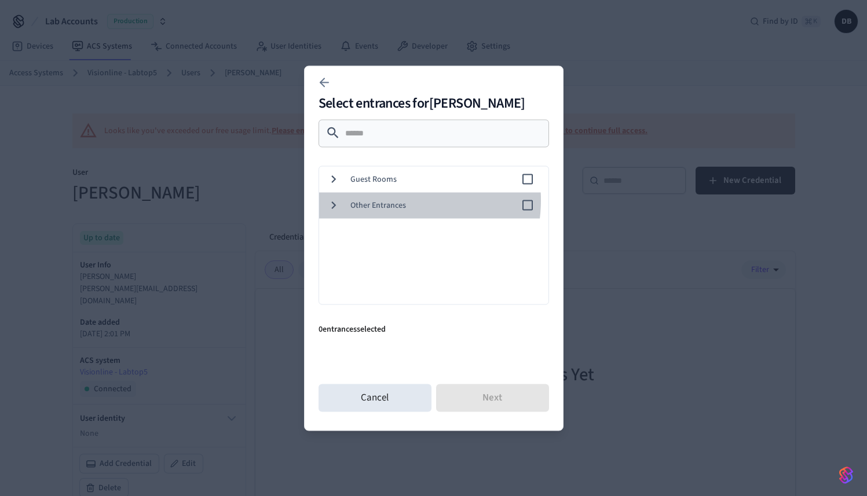
click at [389, 200] on span "Other Entrances" at bounding box center [435, 205] width 170 height 12
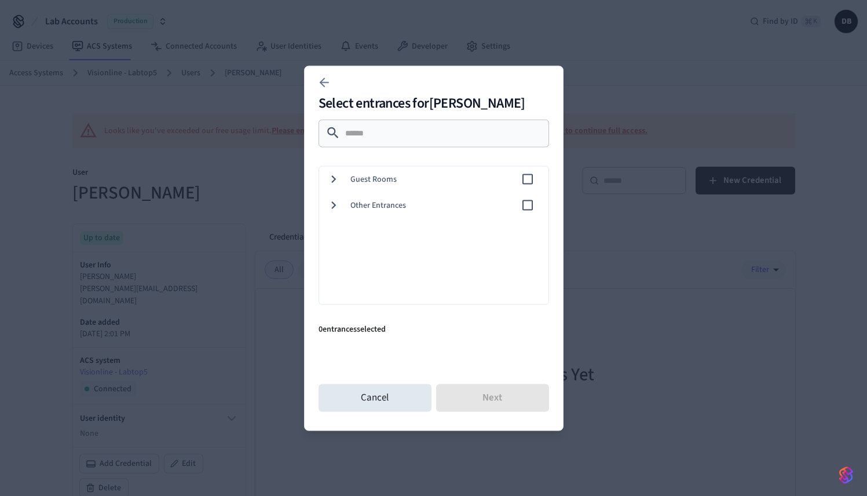
click at [387, 199] on div "Other Entrances" at bounding box center [431, 205] width 234 height 26
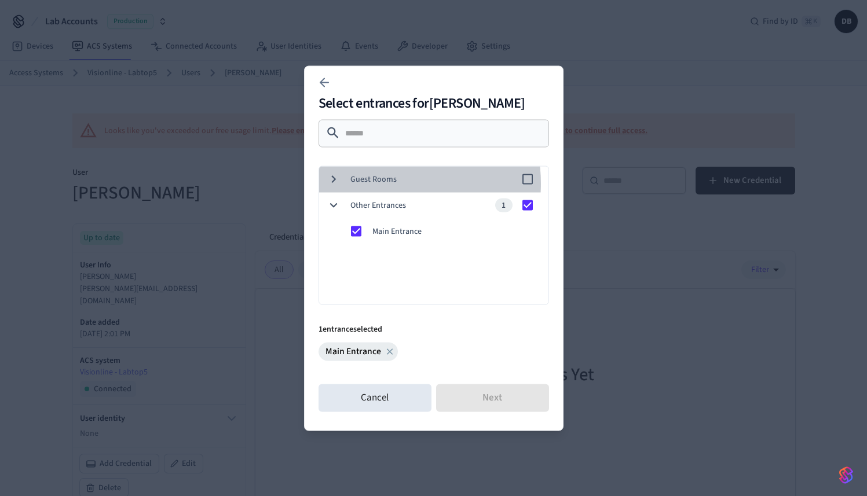
click at [386, 184] on span "Guest Rooms" at bounding box center [435, 179] width 170 height 12
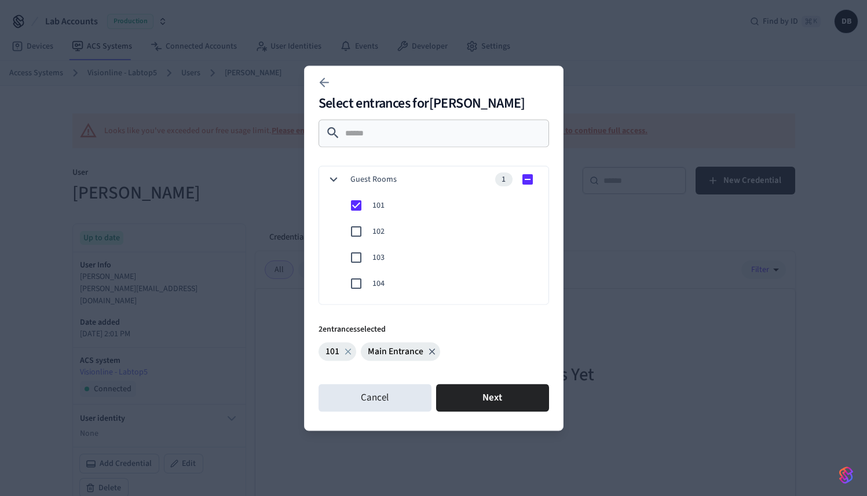
click at [431, 353] on icon at bounding box center [432, 351] width 10 height 10
click at [507, 403] on button "Next" at bounding box center [492, 398] width 113 height 28
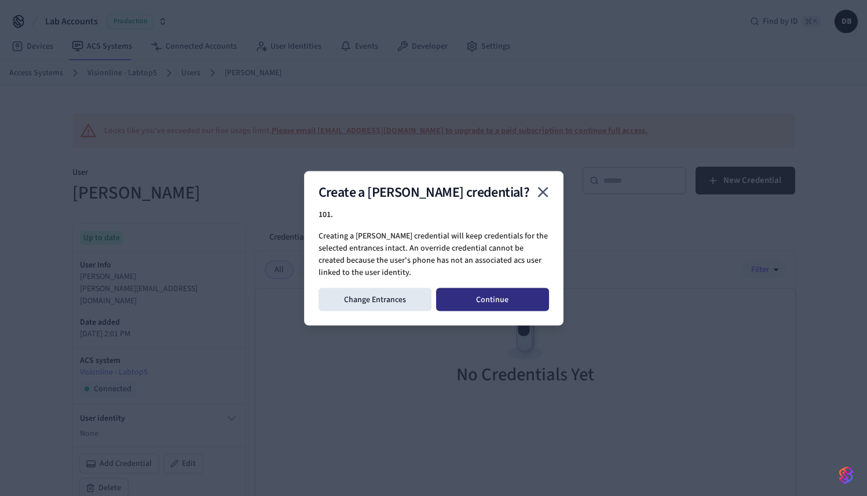
click at [519, 302] on button "Continue" at bounding box center [492, 299] width 113 height 23
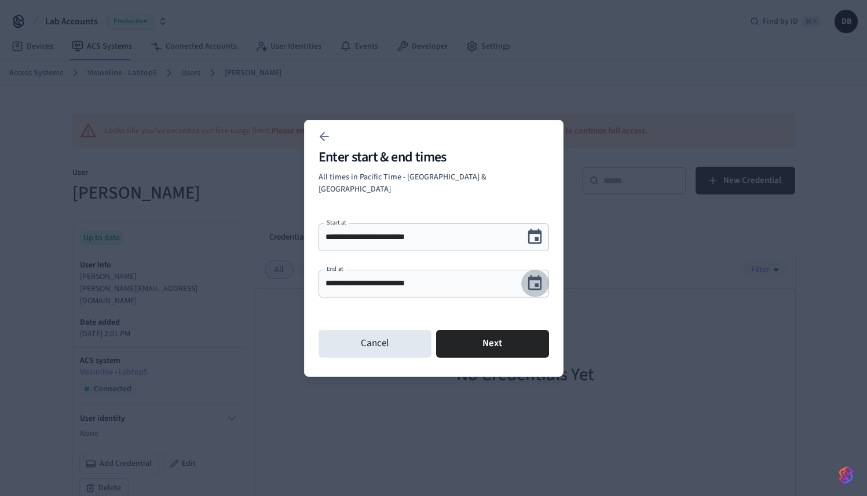
click at [522, 277] on button "Choose date, selected date is Sep 23, 2025" at bounding box center [534, 283] width 27 height 27
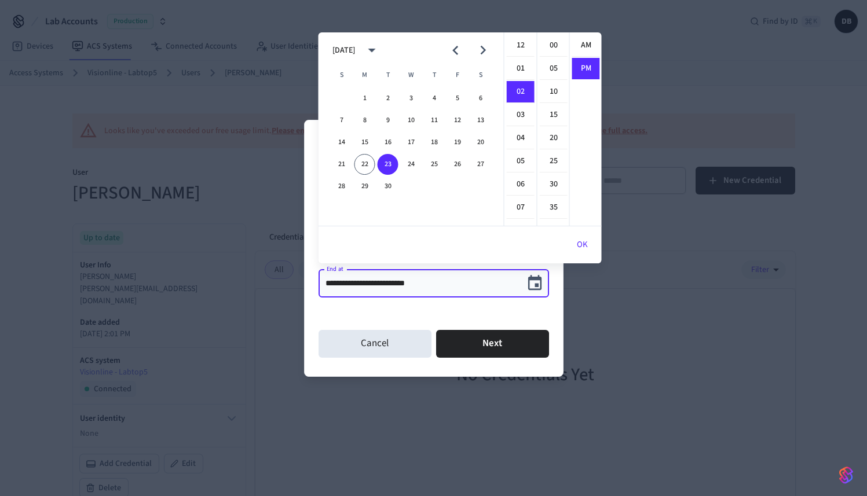
scroll to position [21, 0]
click at [487, 47] on icon "Next month" at bounding box center [483, 50] width 18 height 18
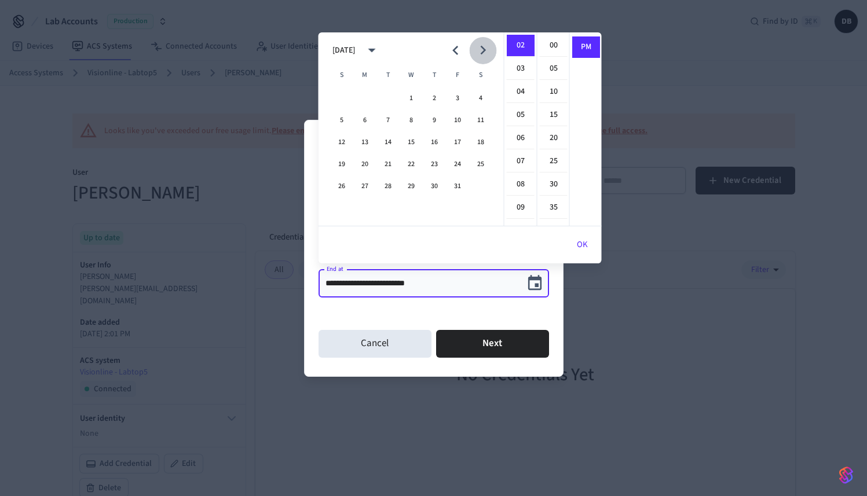
click at [487, 47] on icon "Next month" at bounding box center [483, 50] width 18 height 18
click at [349, 202] on button "30" at bounding box center [341, 208] width 21 height 21
type input "**********"
click at [486, 339] on button "Next" at bounding box center [492, 344] width 113 height 28
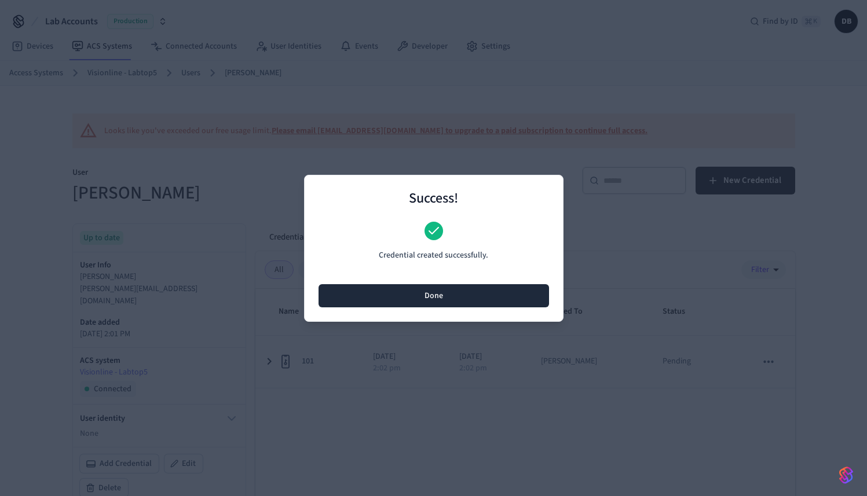
click at [490, 299] on button "Done" at bounding box center [433, 295] width 230 height 23
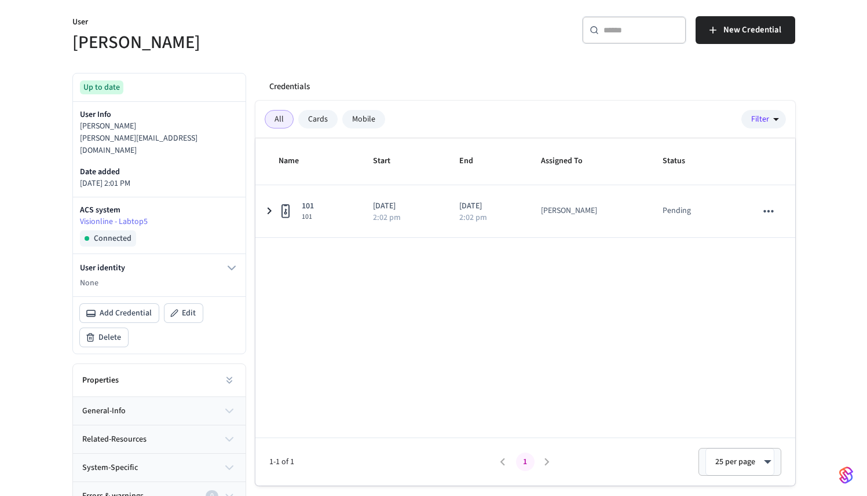
scroll to position [0, 0]
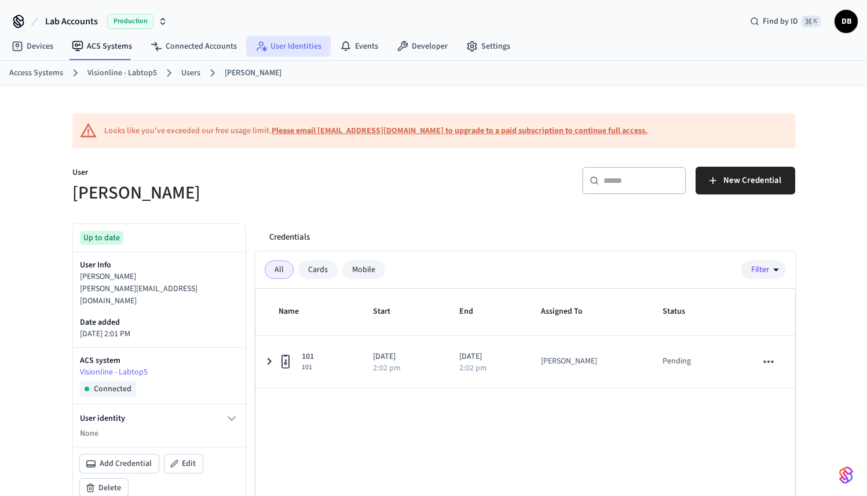
click at [303, 44] on link "User Identities" at bounding box center [288, 46] width 85 height 21
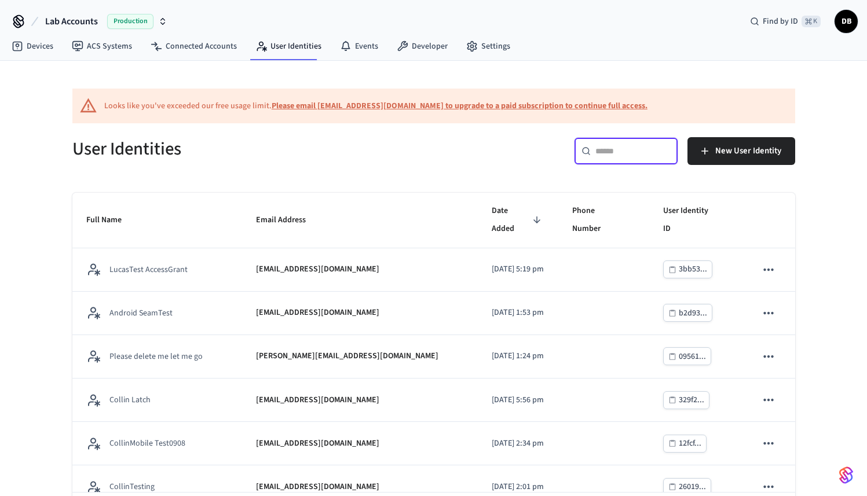
click at [604, 152] on input "text" at bounding box center [632, 151] width 75 height 12
type input "*****"
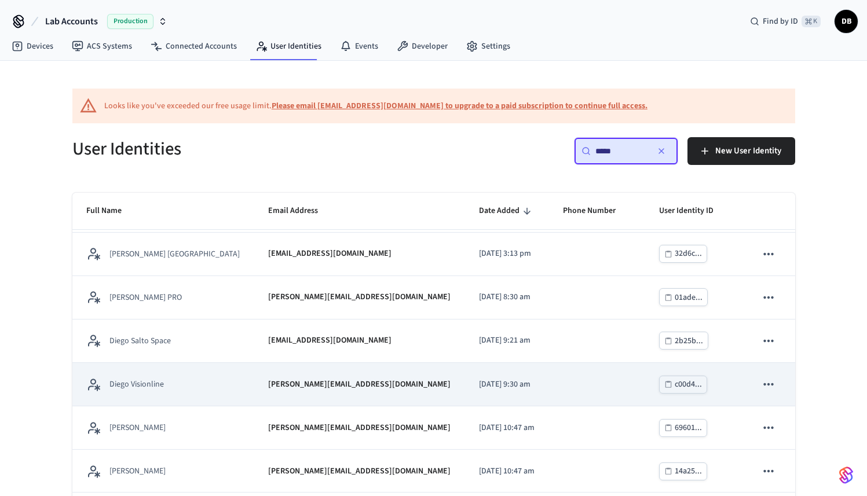
scroll to position [84, 0]
click at [274, 382] on p "diego+visionline@getseam.com" at bounding box center [359, 385] width 182 height 12
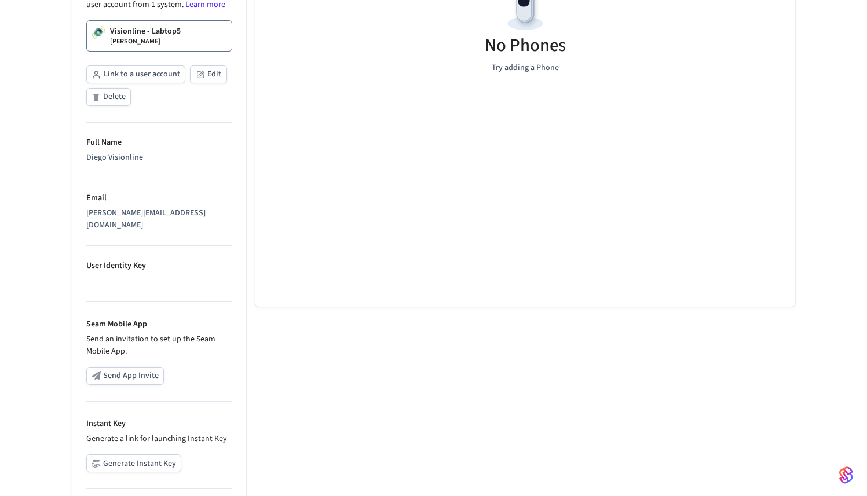
scroll to position [50, 0]
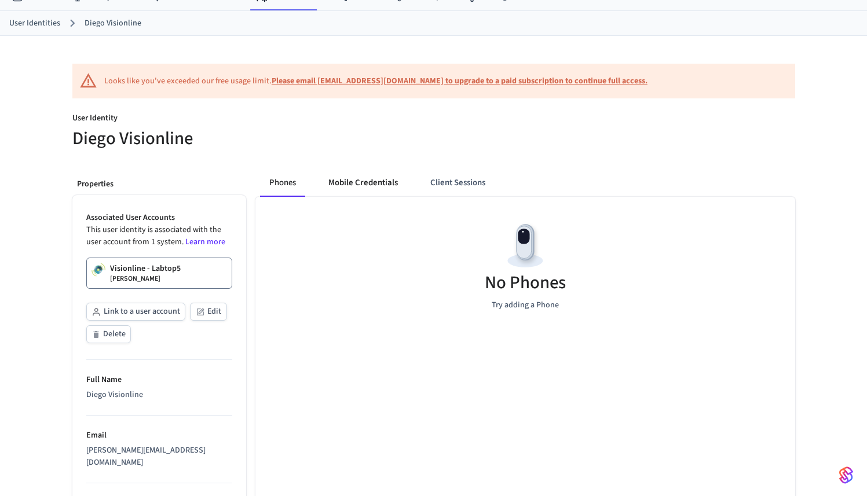
click at [356, 185] on button "Mobile Credentials" at bounding box center [363, 183] width 88 height 28
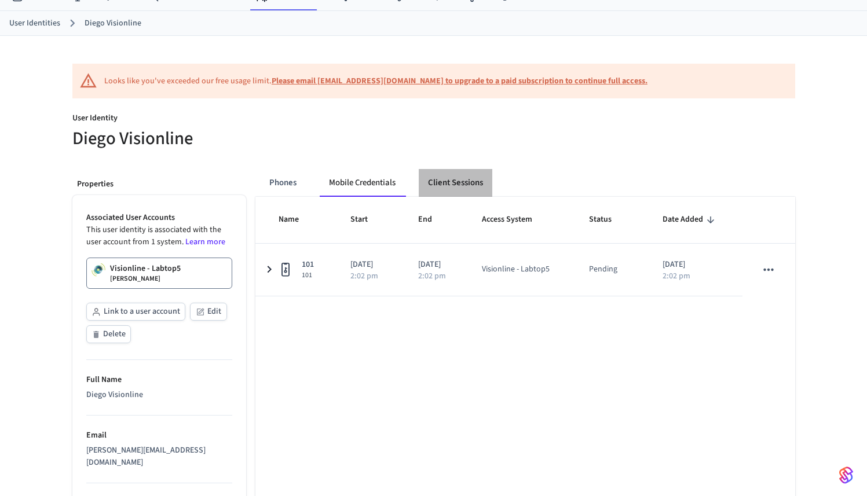
click at [457, 190] on button "Client Sessions" at bounding box center [456, 183] width 74 height 28
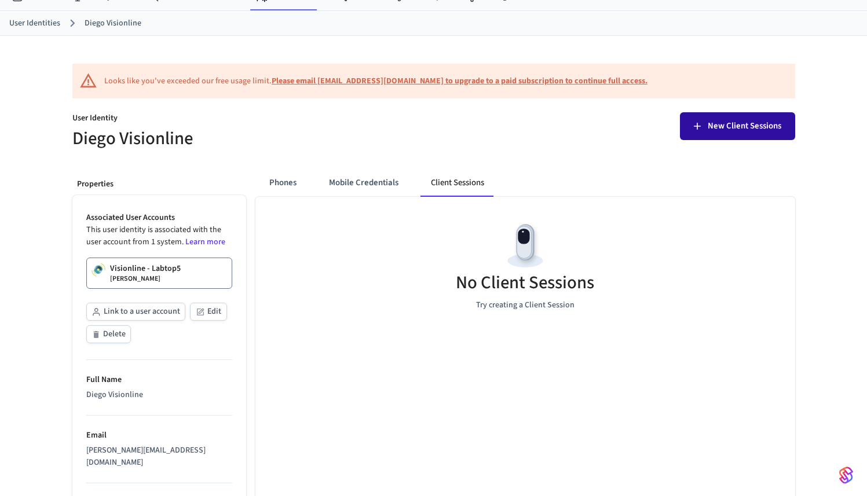
click at [760, 123] on span "New Client Sessions" at bounding box center [745, 126] width 74 height 15
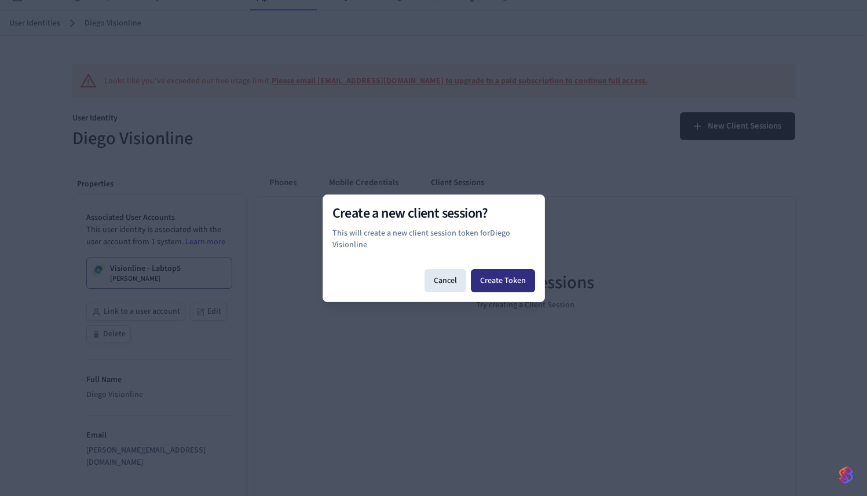
click at [498, 283] on button "Create Token" at bounding box center [503, 280] width 64 height 23
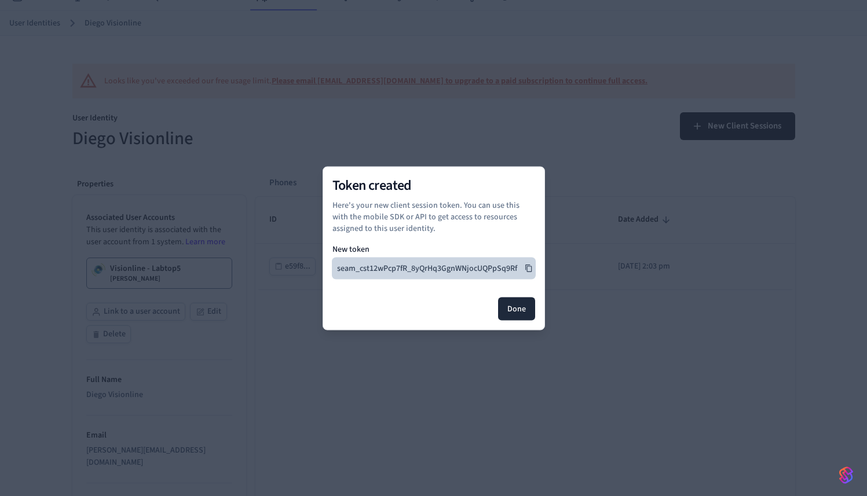
click at [531, 267] on icon at bounding box center [529, 268] width 8 height 8
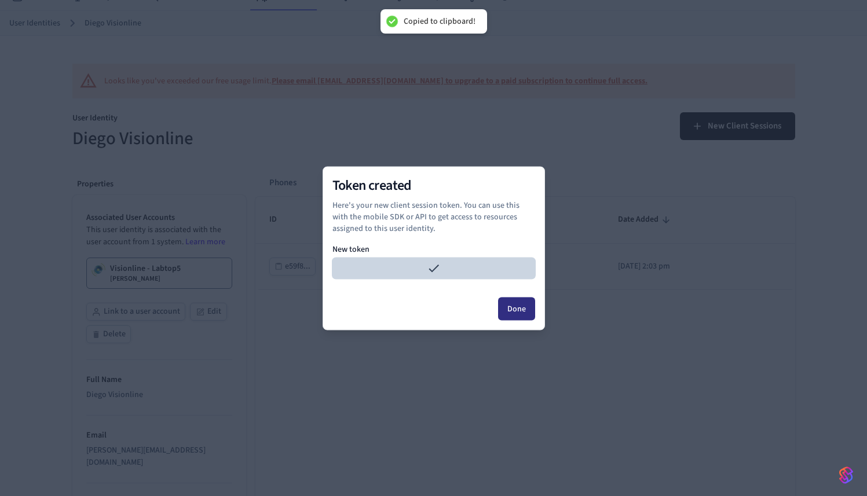
click at [528, 309] on button "Done" at bounding box center [516, 308] width 37 height 23
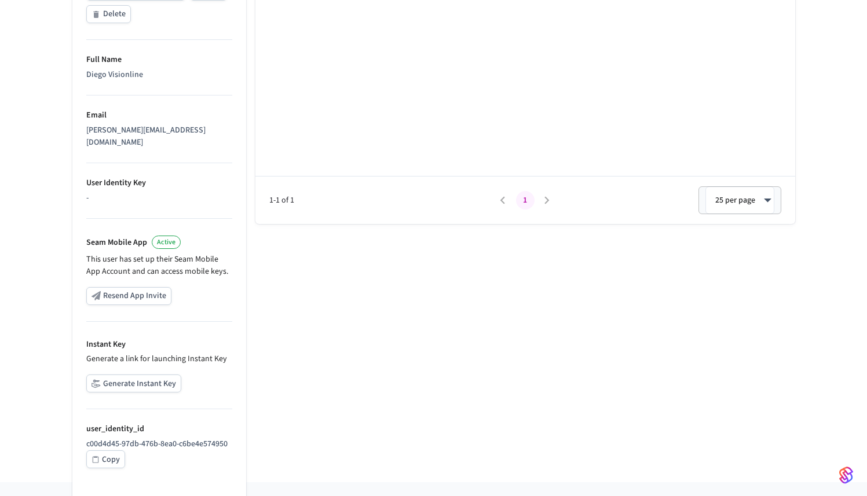
scroll to position [0, 0]
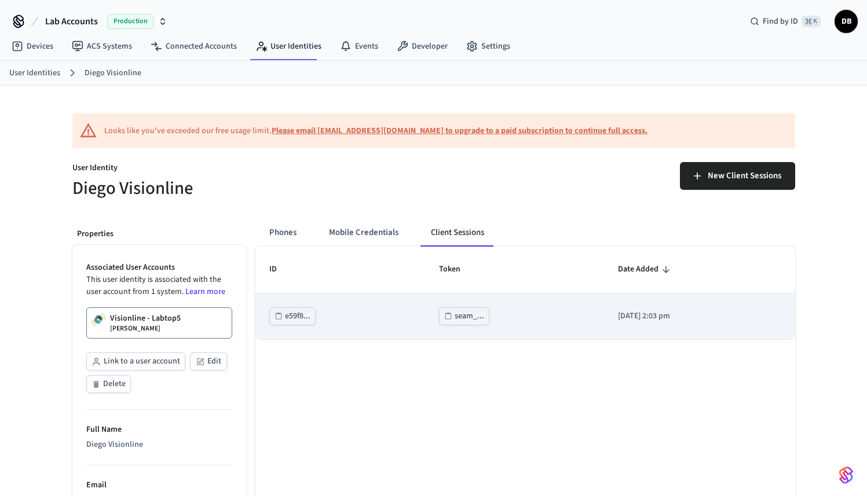
click at [455, 312] on div "seam_..." at bounding box center [470, 316] width 30 height 14
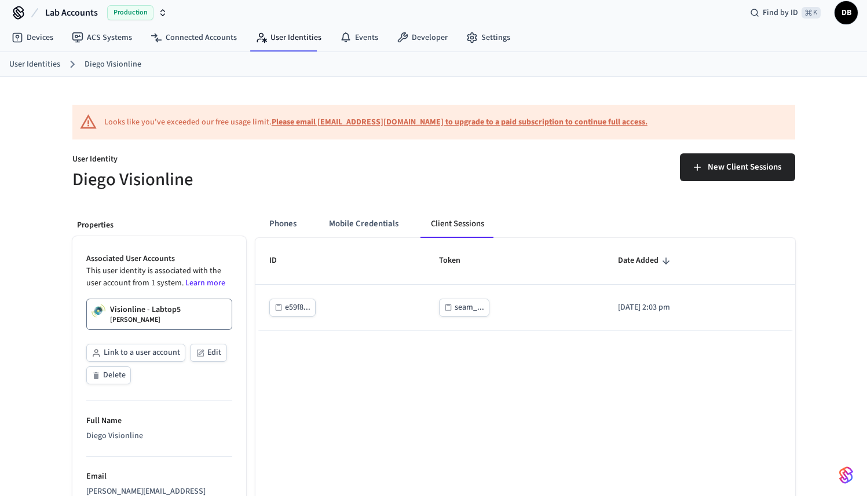
scroll to position [10, 0]
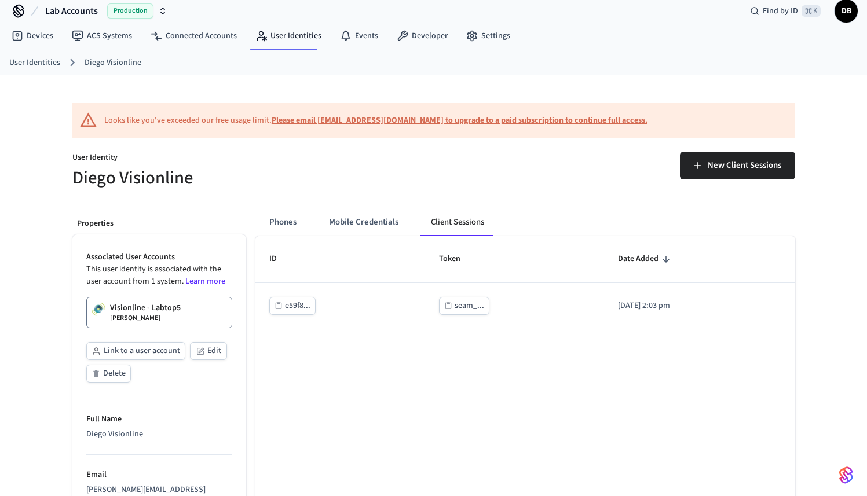
click at [445, 379] on div "ID Token Date Added e59f8... seam_... 2025/09/22 at 2:03 pm 1-1 of 1 1 25 per p…" at bounding box center [525, 409] width 540 height 347
click at [360, 220] on button "Mobile Credentials" at bounding box center [364, 222] width 88 height 28
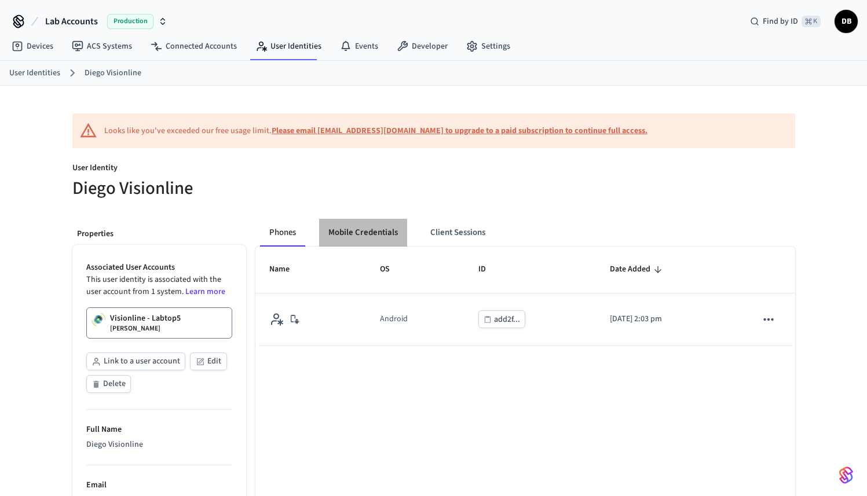
click at [343, 226] on button "Mobile Credentials" at bounding box center [363, 233] width 88 height 28
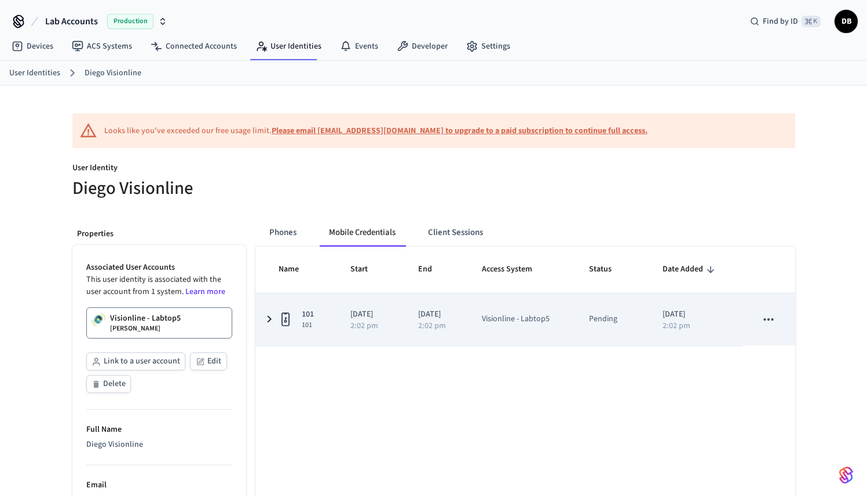
click at [266, 321] on icon "sticky table" at bounding box center [269, 319] width 14 height 14
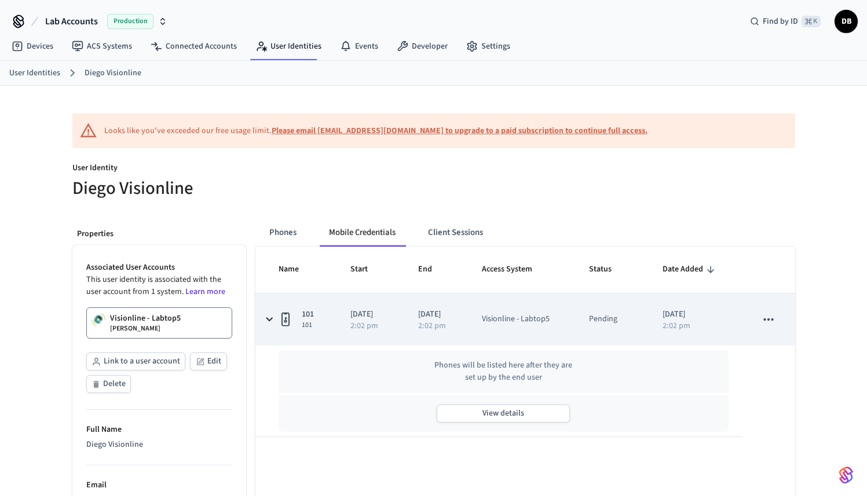
click at [266, 321] on icon "sticky table" at bounding box center [269, 320] width 14 height 14
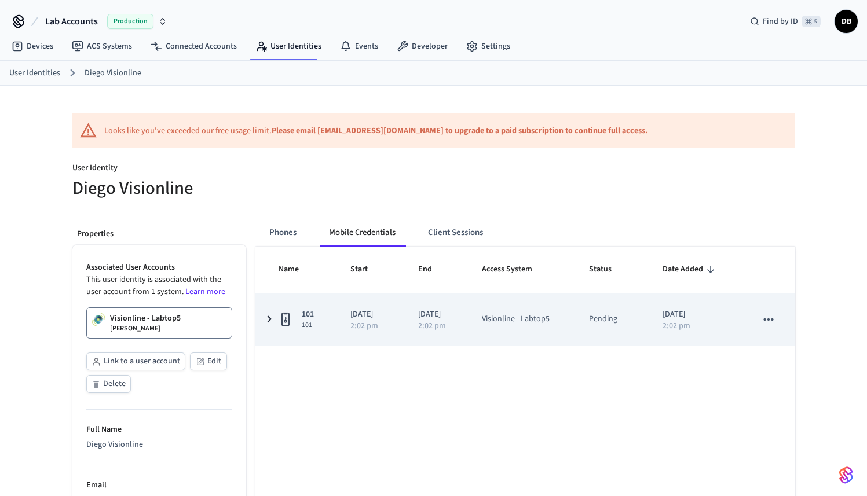
click at [763, 323] on icon "sticky table" at bounding box center [768, 319] width 15 height 15
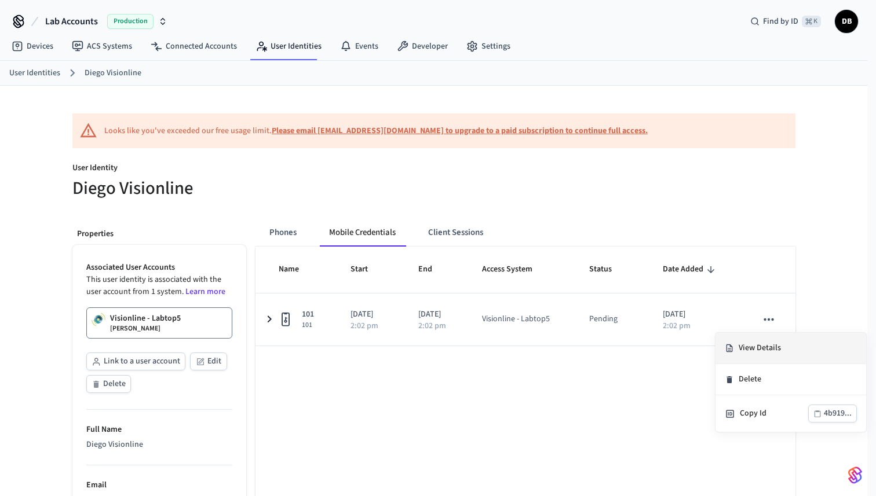
click at [763, 350] on li "View Details" at bounding box center [790, 348] width 151 height 31
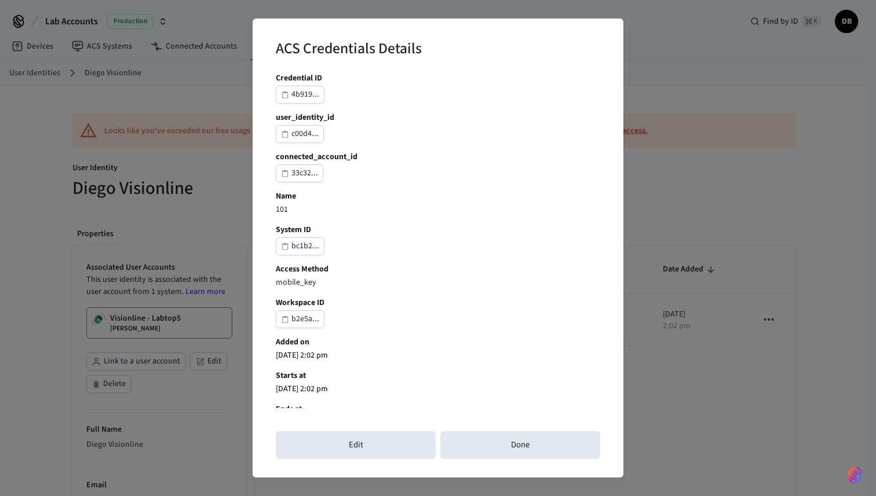
click at [723, 226] on div "ACS Credentials Details Credential ID 4b919... user_identity_id c00d4... connec…" at bounding box center [438, 248] width 876 height 496
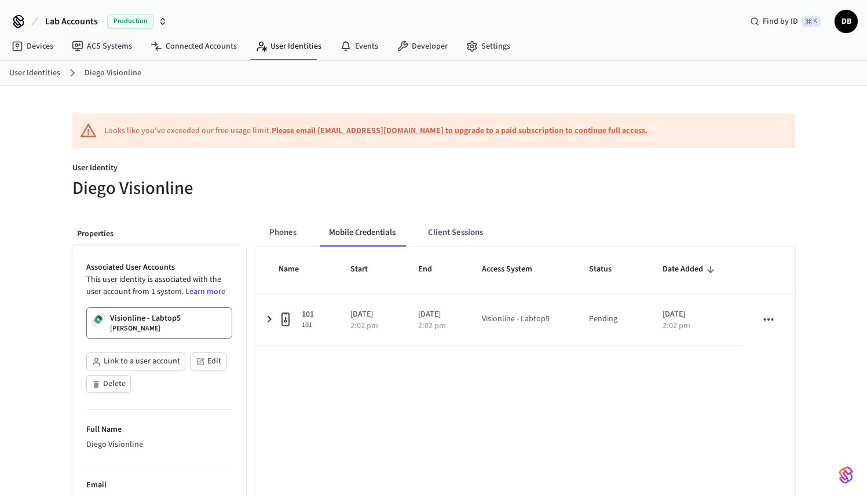
click at [102, 19] on button "Lab Accounts Production" at bounding box center [106, 21] width 129 height 24
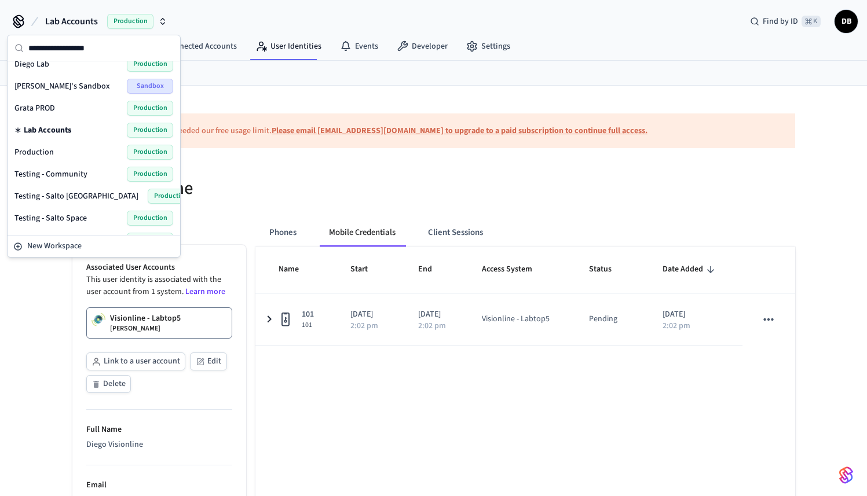
scroll to position [95, 0]
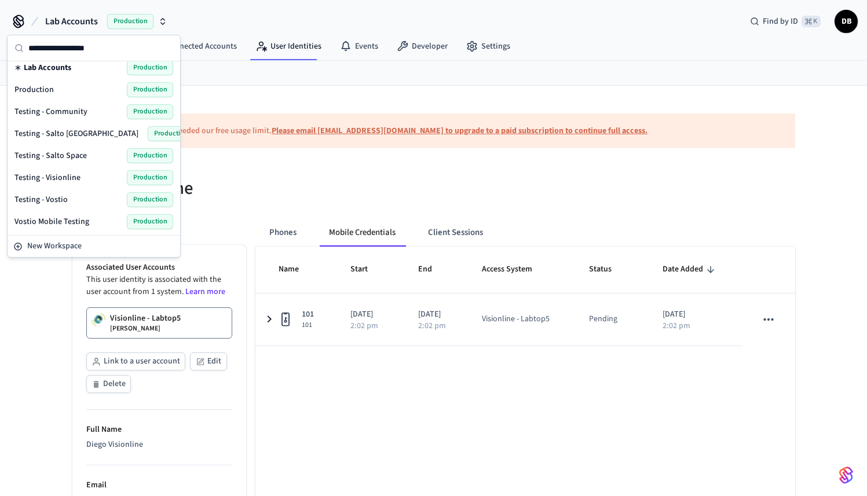
click at [76, 178] on span "Testing - Visionline" at bounding box center [47, 178] width 66 height 12
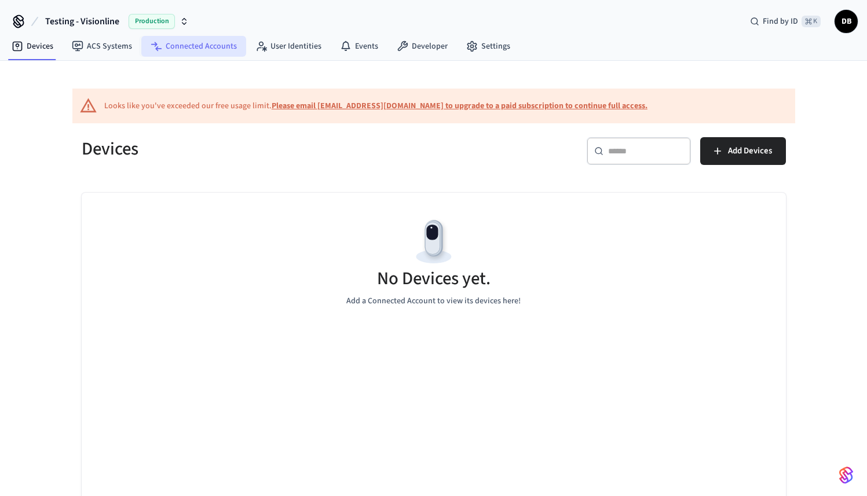
click at [210, 53] on link "Connected Accounts" at bounding box center [193, 46] width 105 height 21
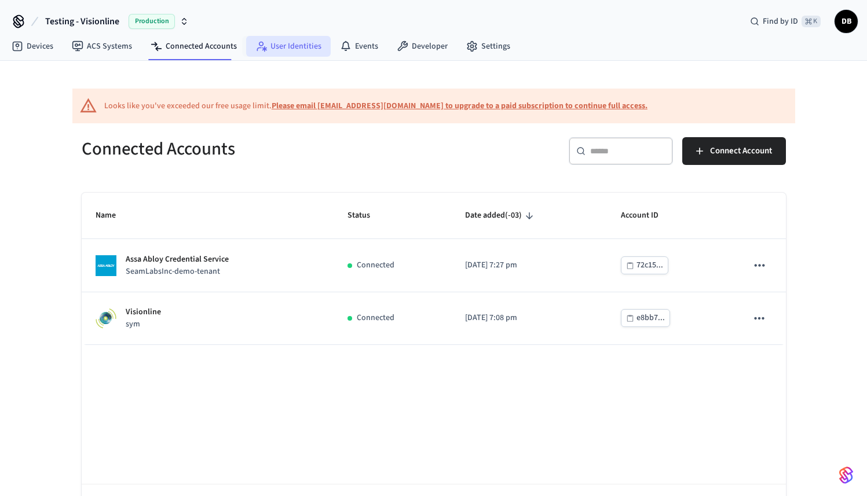
click at [299, 50] on link "User Identities" at bounding box center [288, 46] width 85 height 21
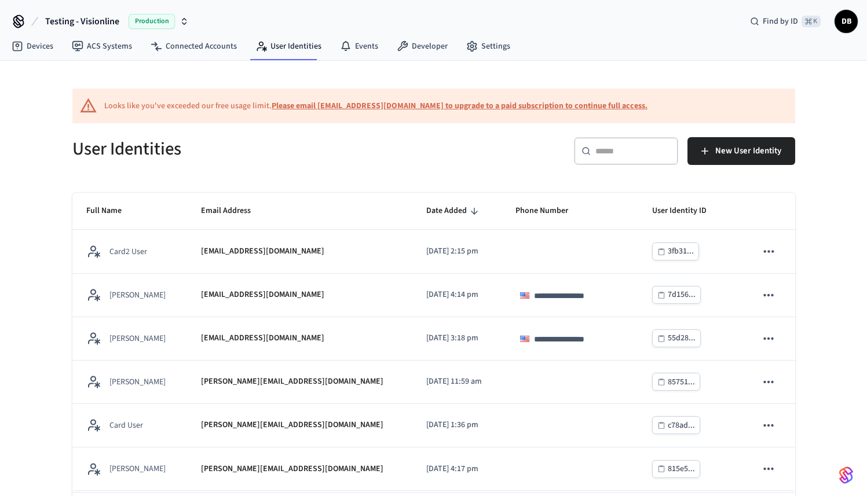
click at [628, 155] on input "text" at bounding box center [632, 151] width 75 height 12
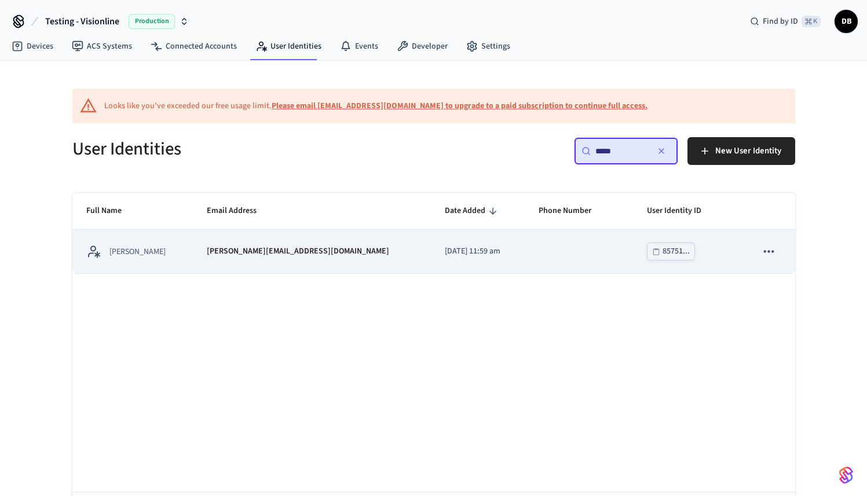
type input "*****"
click at [324, 256] on div "[PERSON_NAME][EMAIL_ADDRESS][DOMAIN_NAME]" at bounding box center [312, 252] width 210 height 12
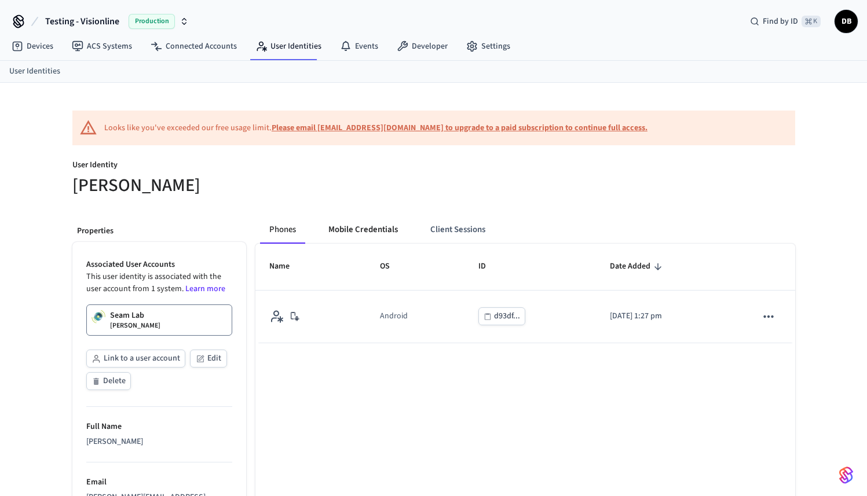
click at [385, 231] on button "Mobile Credentials" at bounding box center [363, 230] width 88 height 28
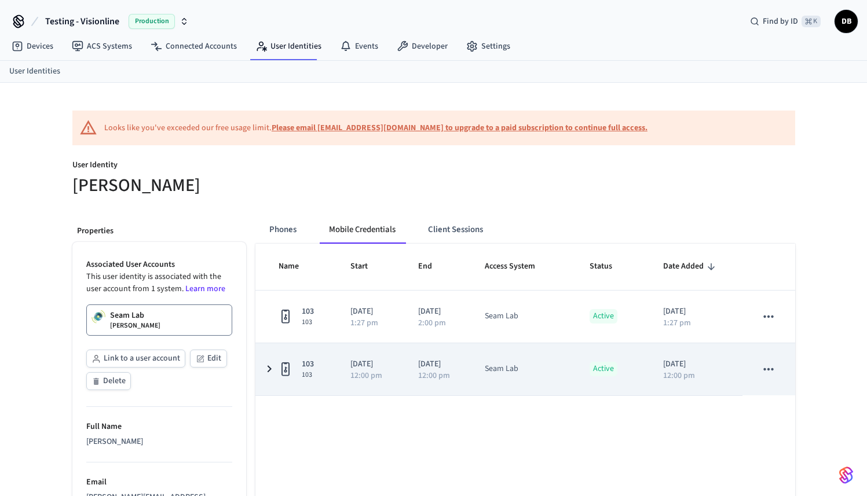
click at [389, 366] on p "[DATE]" at bounding box center [370, 364] width 40 height 12
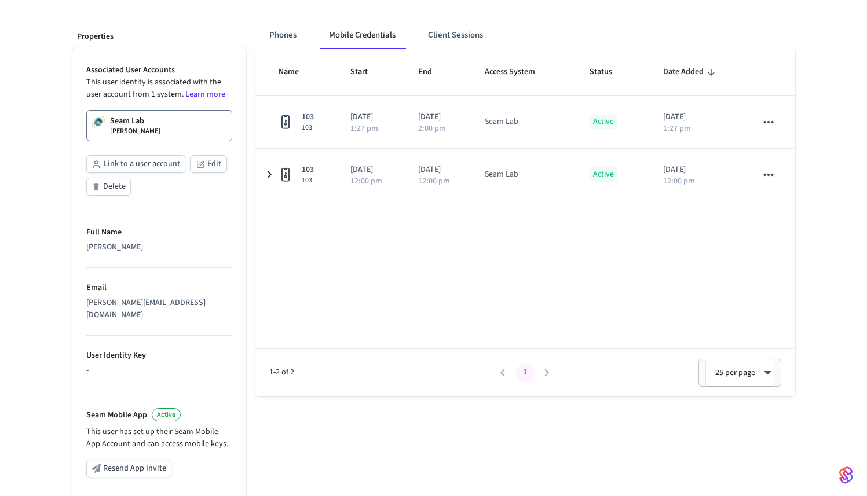
scroll to position [193, 0]
click at [478, 42] on button "Client Sessions" at bounding box center [456, 37] width 74 height 28
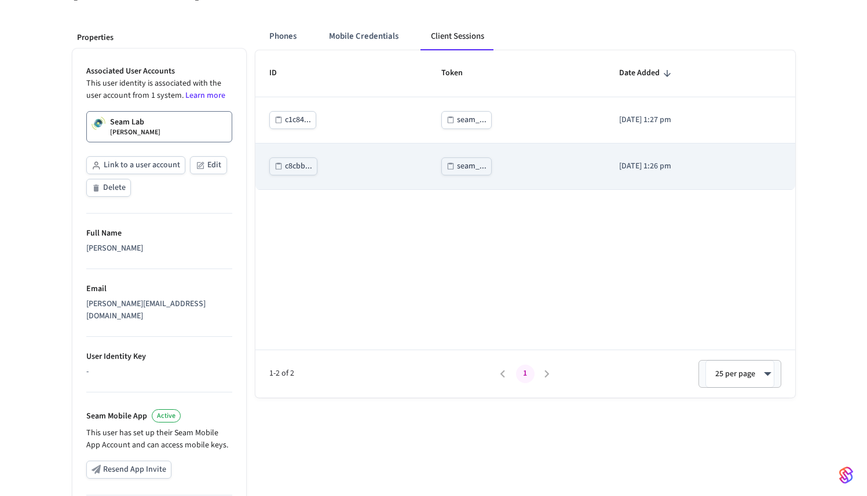
click at [751, 172] on p "[DATE] 1:26 pm" at bounding box center [700, 166] width 162 height 12
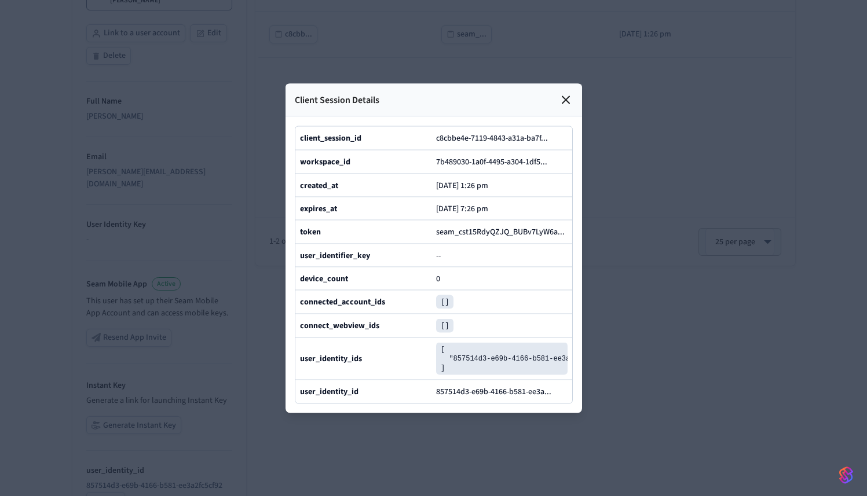
scroll to position [367, 0]
click at [566, 96] on icon at bounding box center [565, 99] width 7 height 7
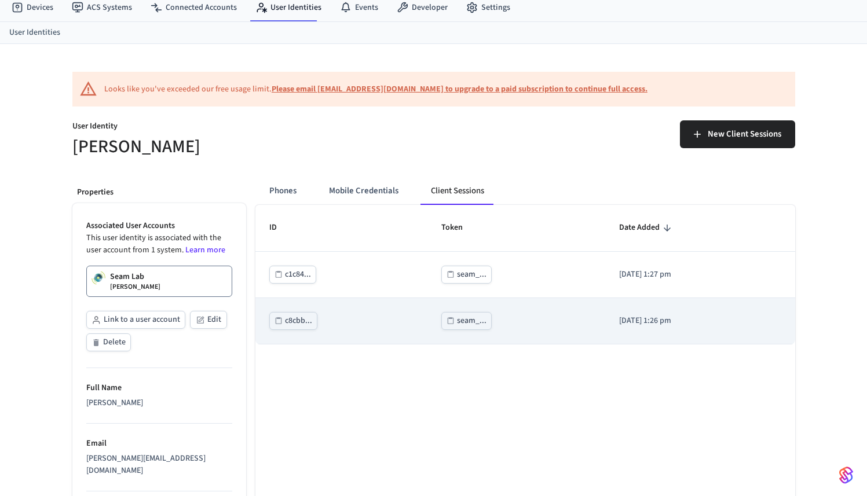
scroll to position [41, 0]
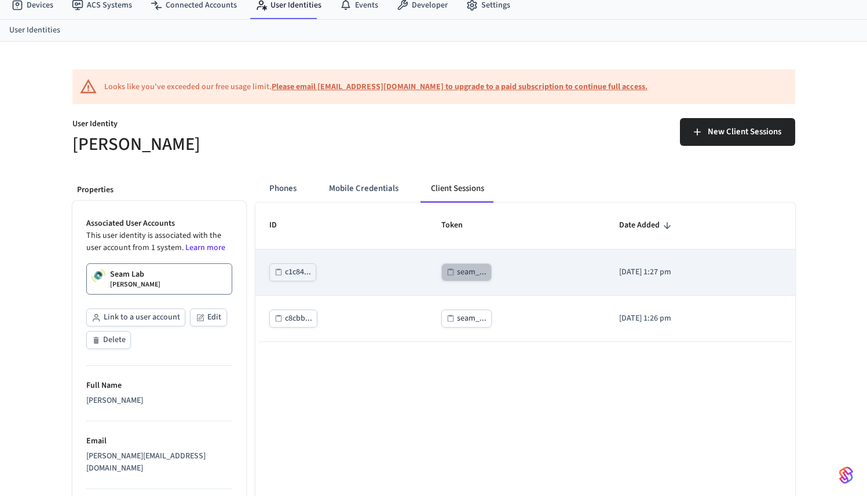
click at [457, 274] on div "seam_..." at bounding box center [472, 272] width 30 height 14
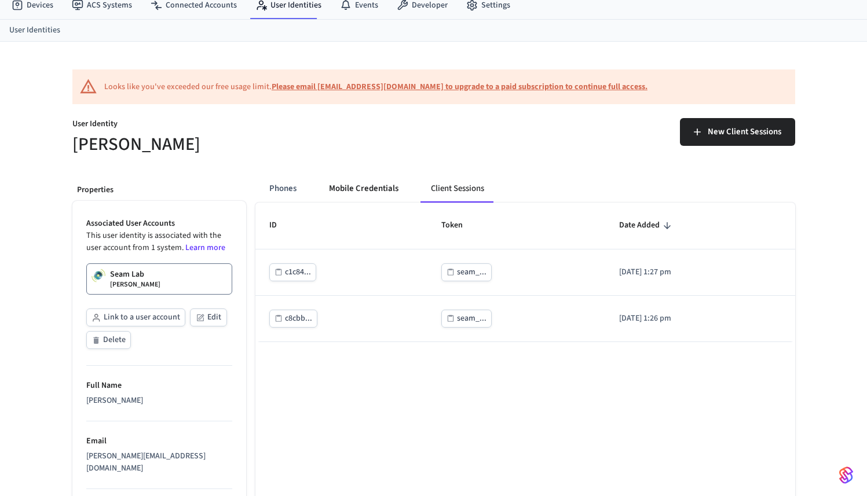
click at [361, 189] on button "Mobile Credentials" at bounding box center [364, 189] width 88 height 28
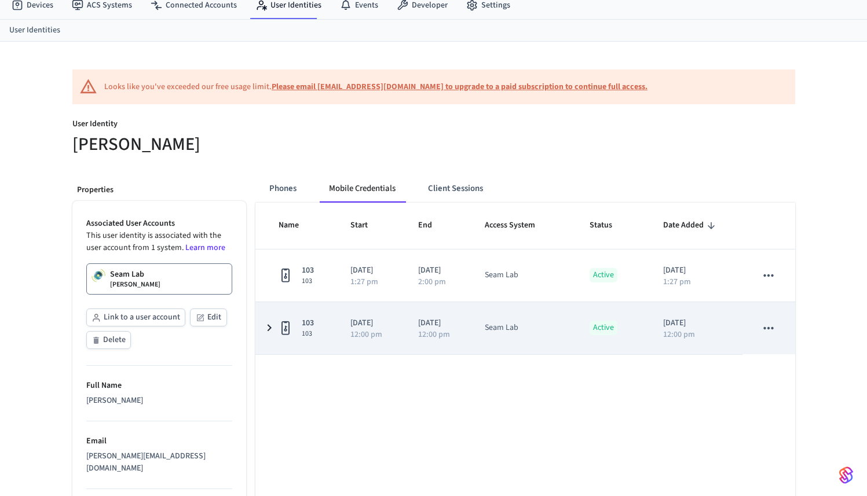
click at [269, 328] on icon "sticky table" at bounding box center [269, 328] width 14 height 14
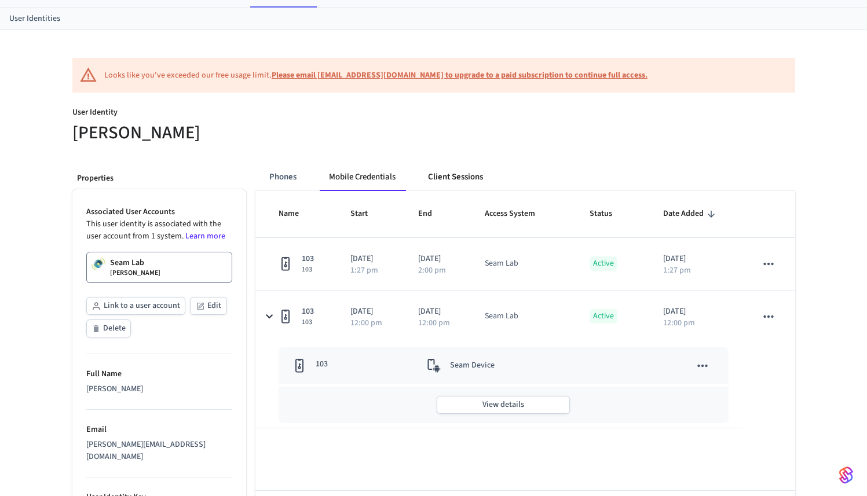
click at [461, 181] on button "Client Sessions" at bounding box center [456, 177] width 74 height 28
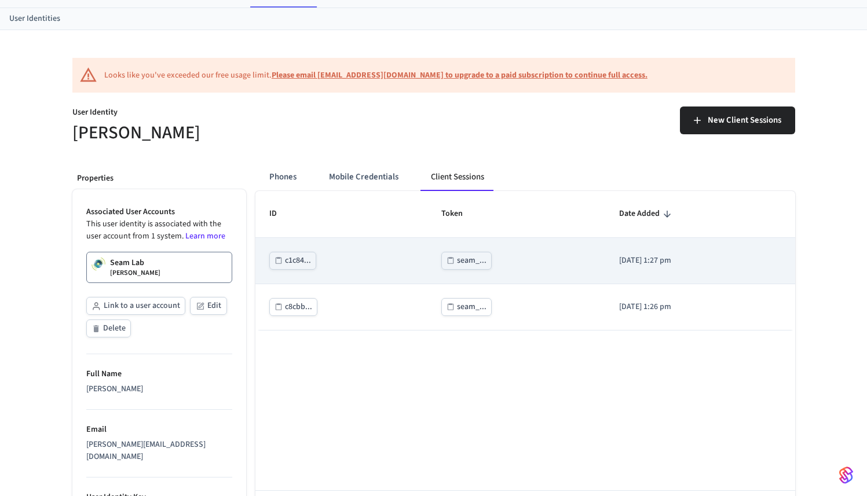
click at [467, 268] on div "seam_..." at bounding box center [472, 261] width 30 height 14
